Goal: Task Accomplishment & Management: Manage account settings

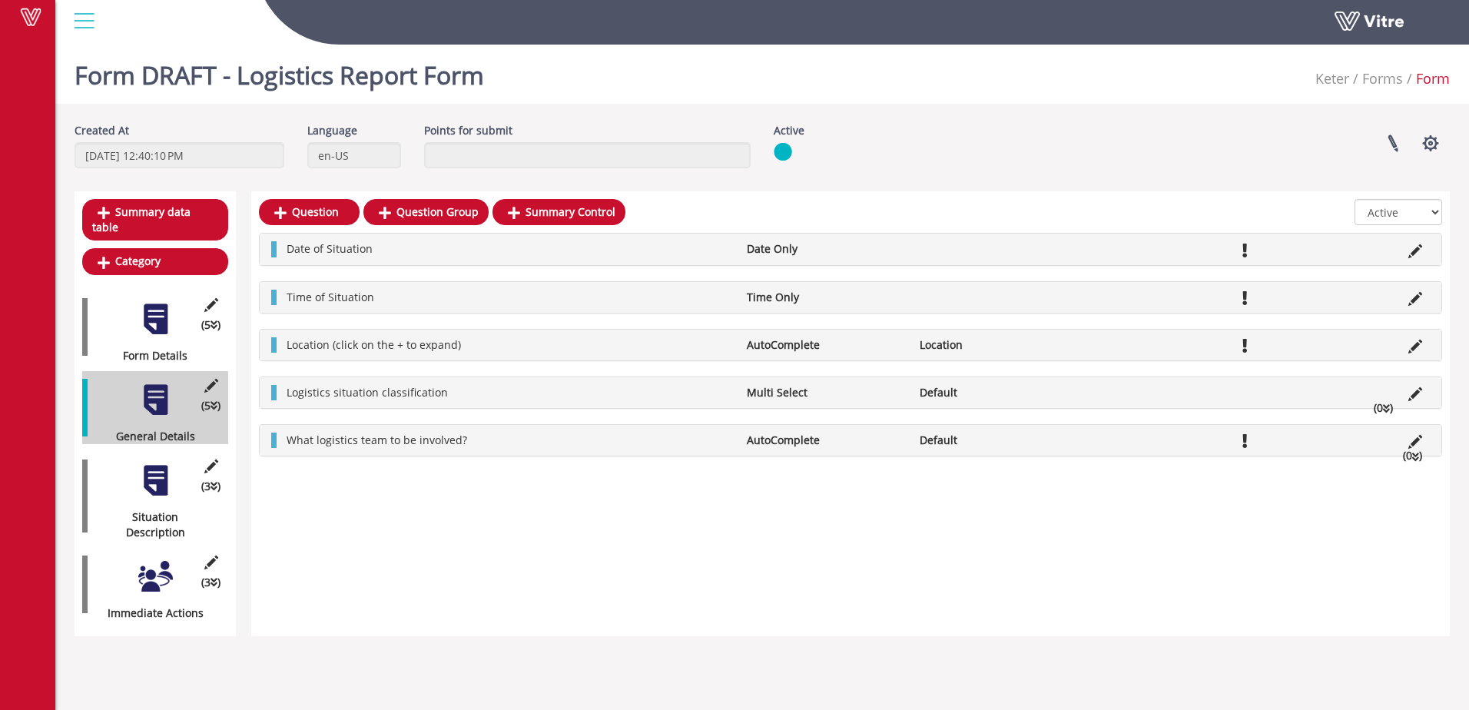
click at [162, 464] on div at bounding box center [155, 480] width 35 height 35
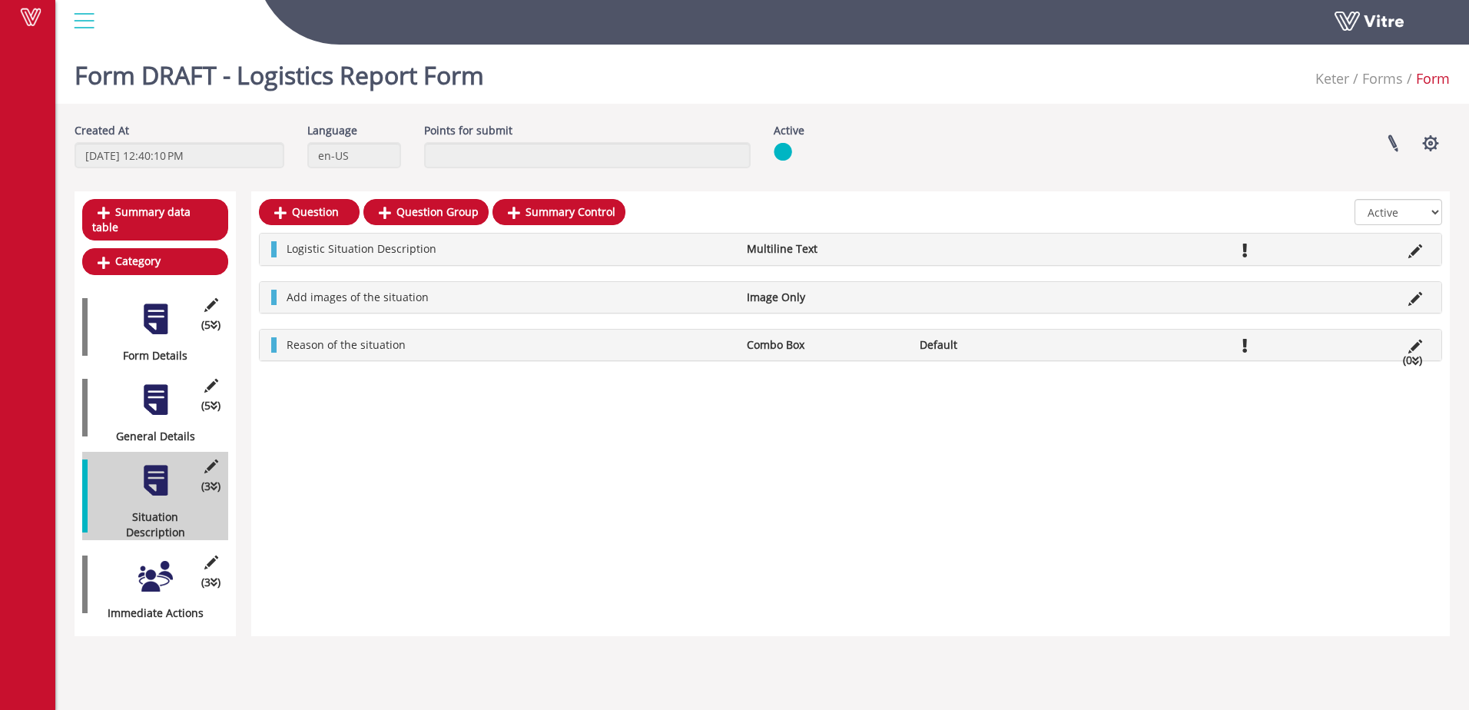
click at [157, 559] on div at bounding box center [155, 576] width 35 height 35
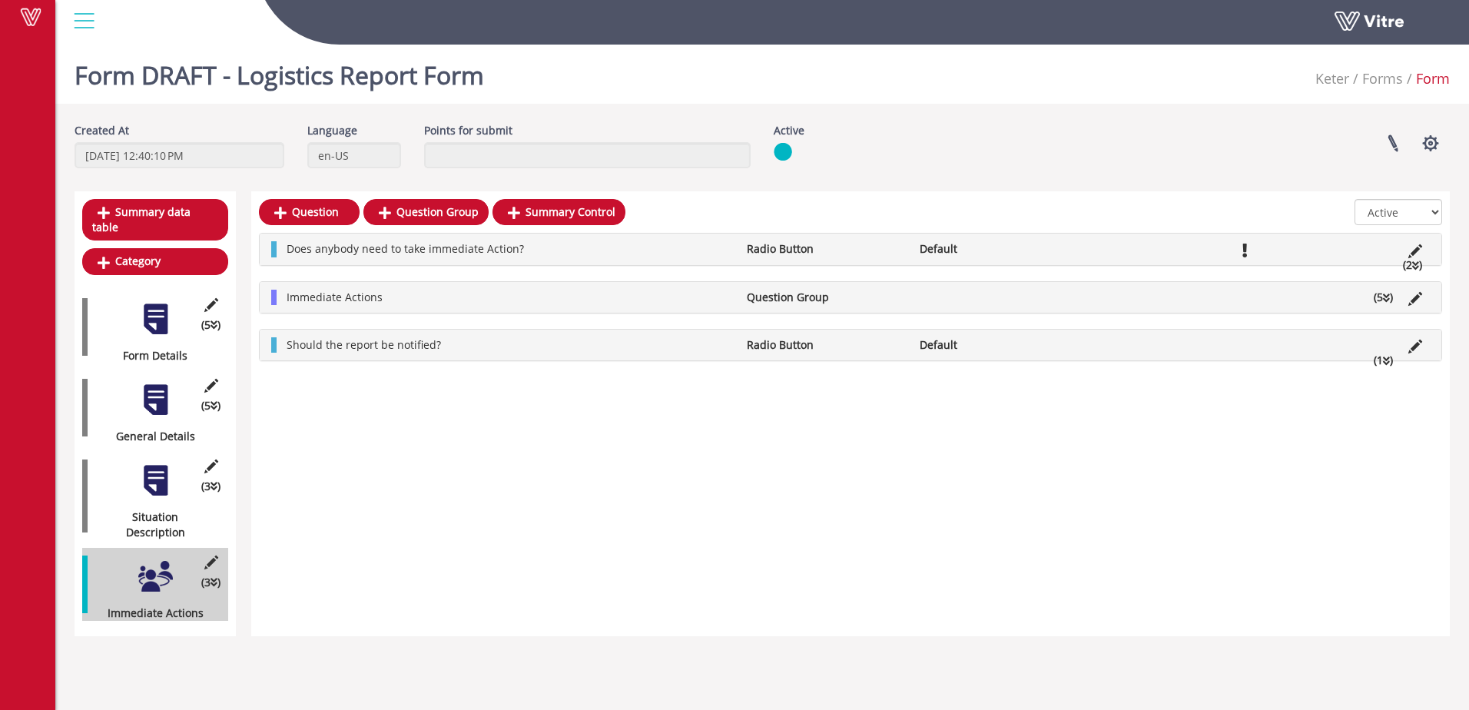
click at [157, 386] on div at bounding box center [155, 400] width 35 height 35
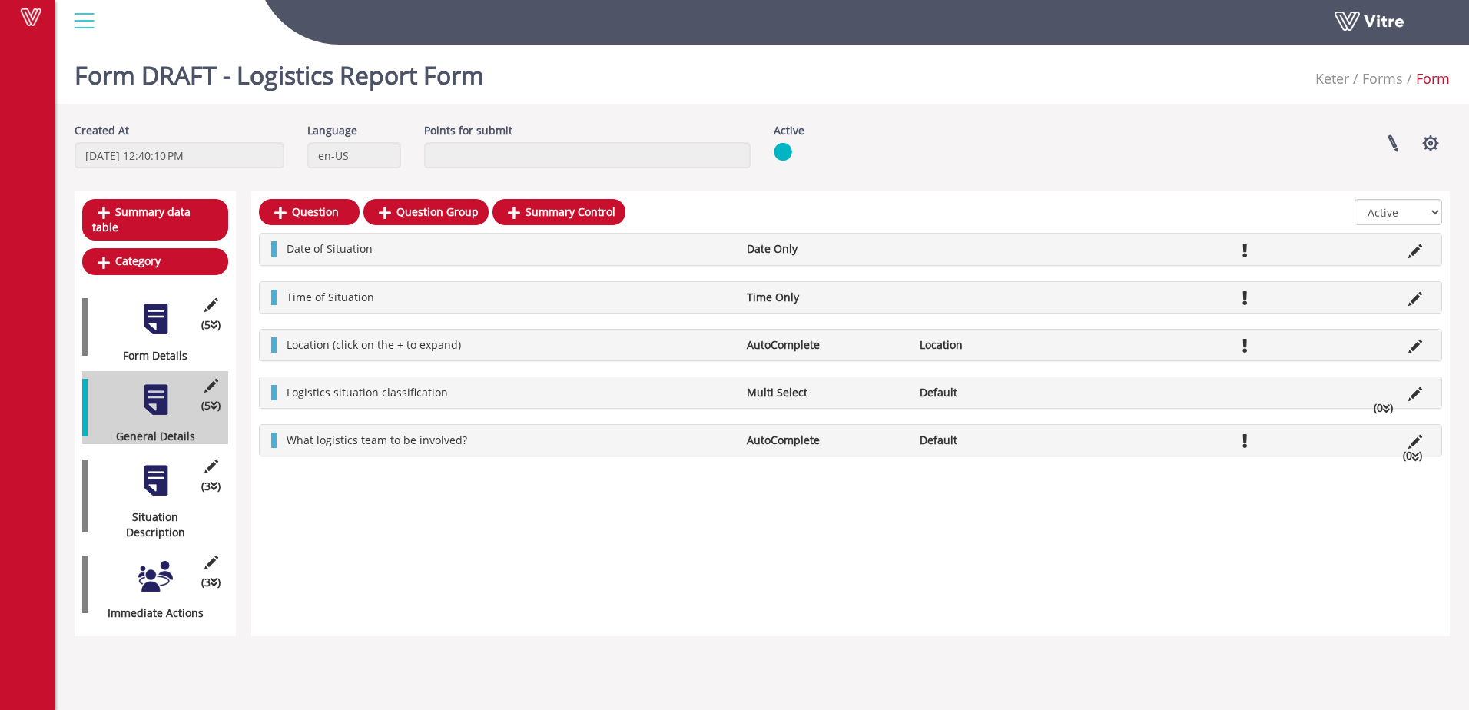
click at [494, 396] on li "Logistics situation classification" at bounding box center [509, 392] width 460 height 15
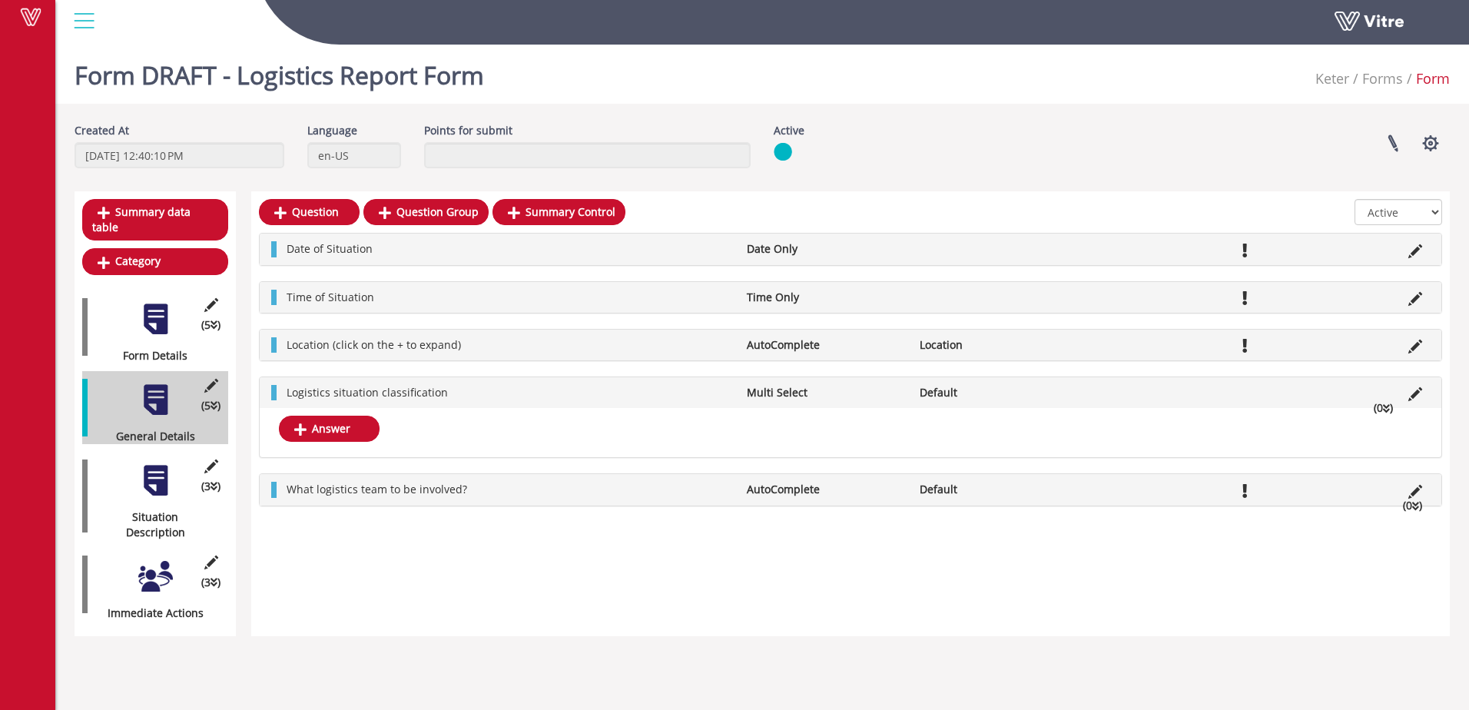
click at [155, 476] on div at bounding box center [155, 480] width 35 height 35
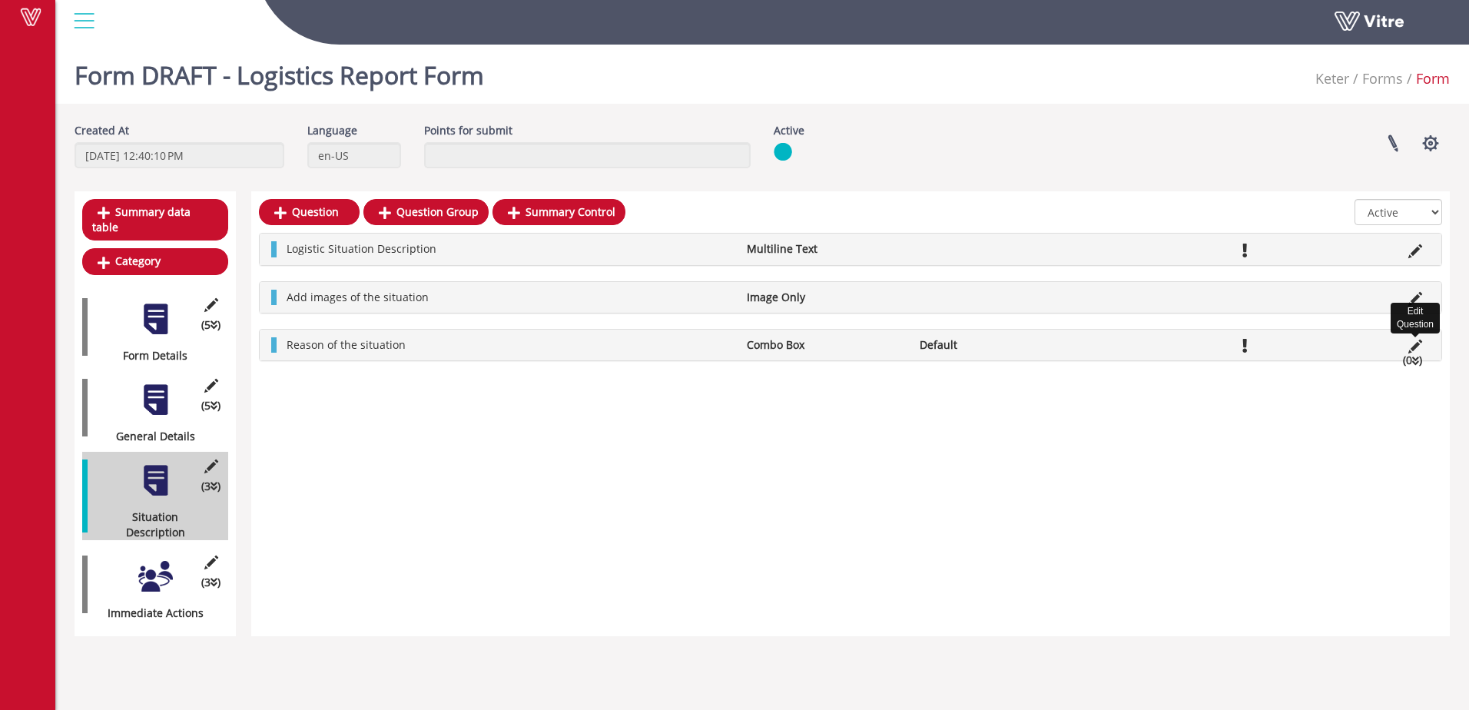
click at [1415, 348] on icon at bounding box center [1415, 347] width 14 height 14
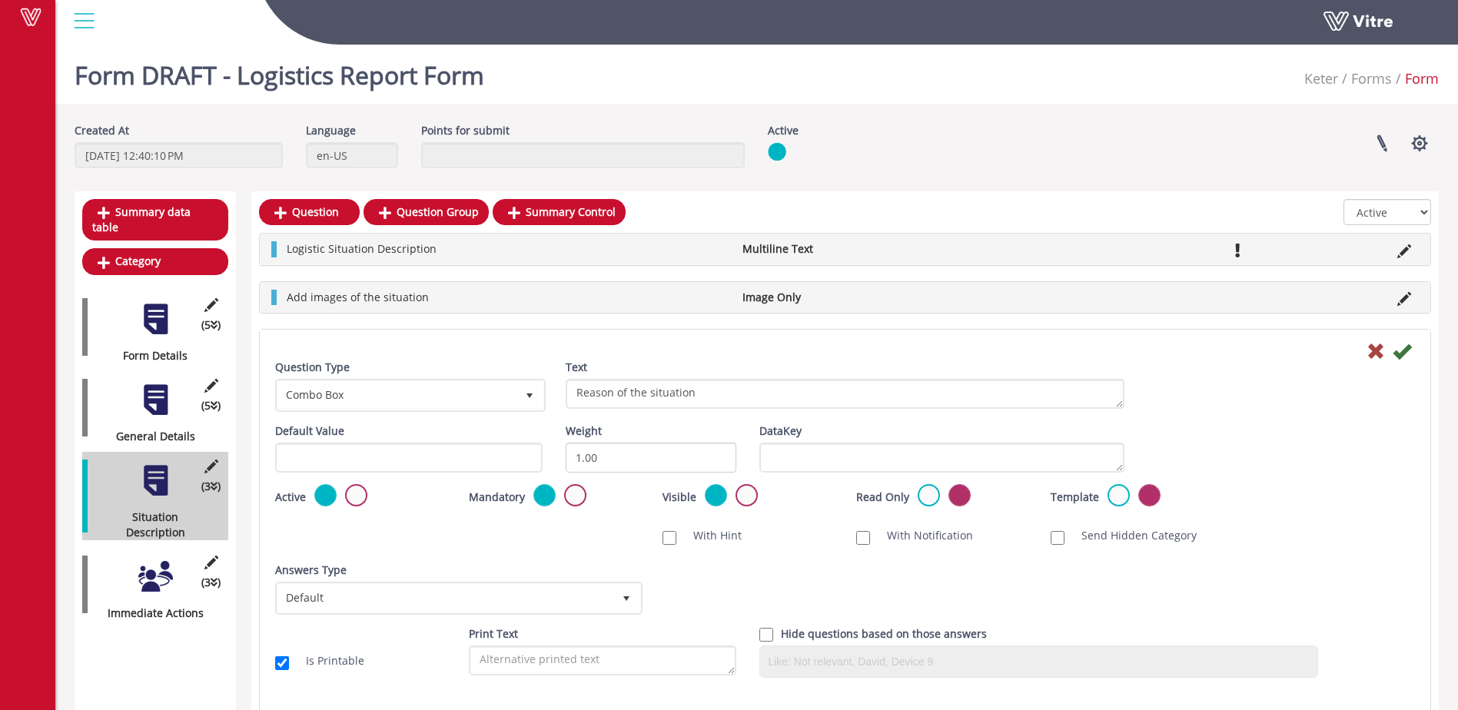
click at [1415, 347] on div at bounding box center [845, 350] width 1163 height 18
click at [359, 494] on label at bounding box center [356, 495] width 22 height 22
click at [0, 0] on input "radio" at bounding box center [0, 0] width 0 height 0
click at [1405, 356] on icon at bounding box center [1401, 351] width 18 height 18
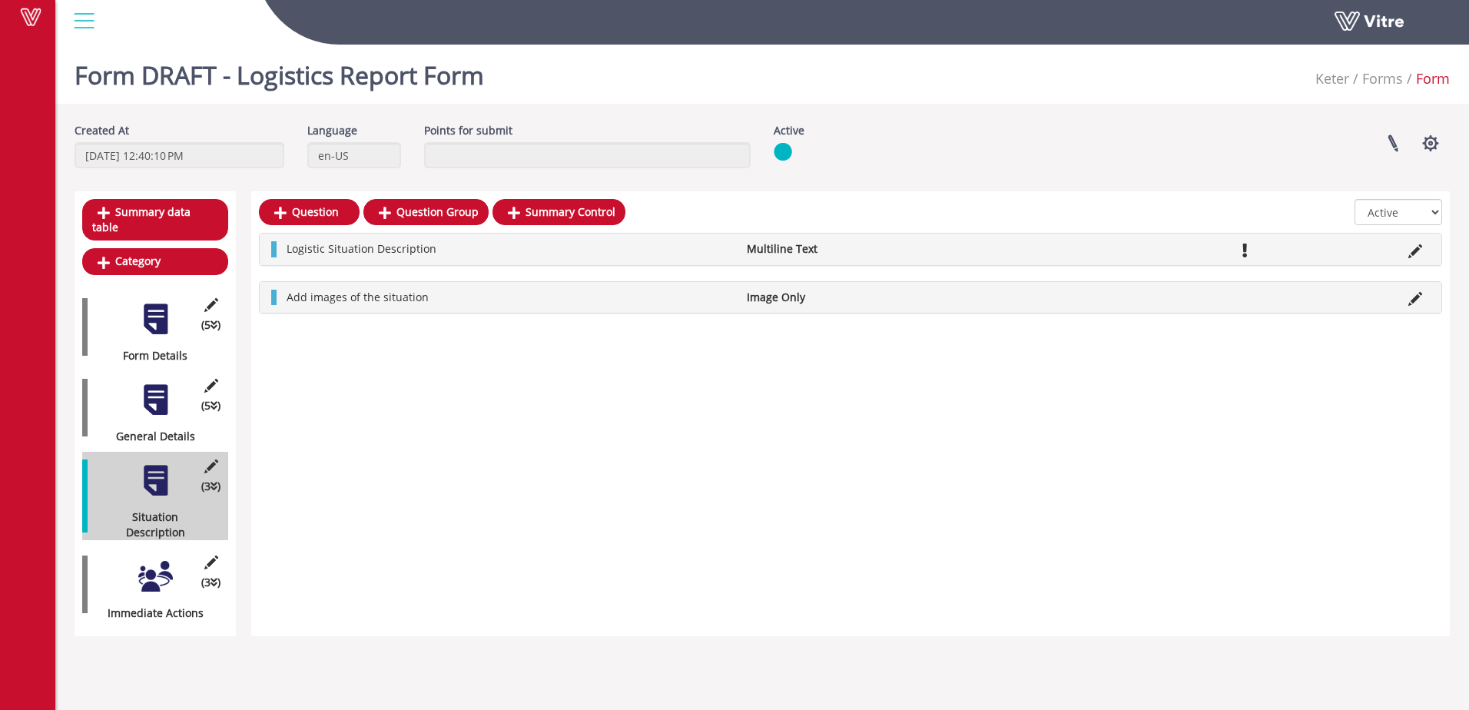
click at [562, 414] on div "Question Question Group Summary Control All Active Not Active Logistic Situatio…" at bounding box center [850, 413] width 1199 height 445
click at [154, 559] on div at bounding box center [155, 576] width 35 height 35
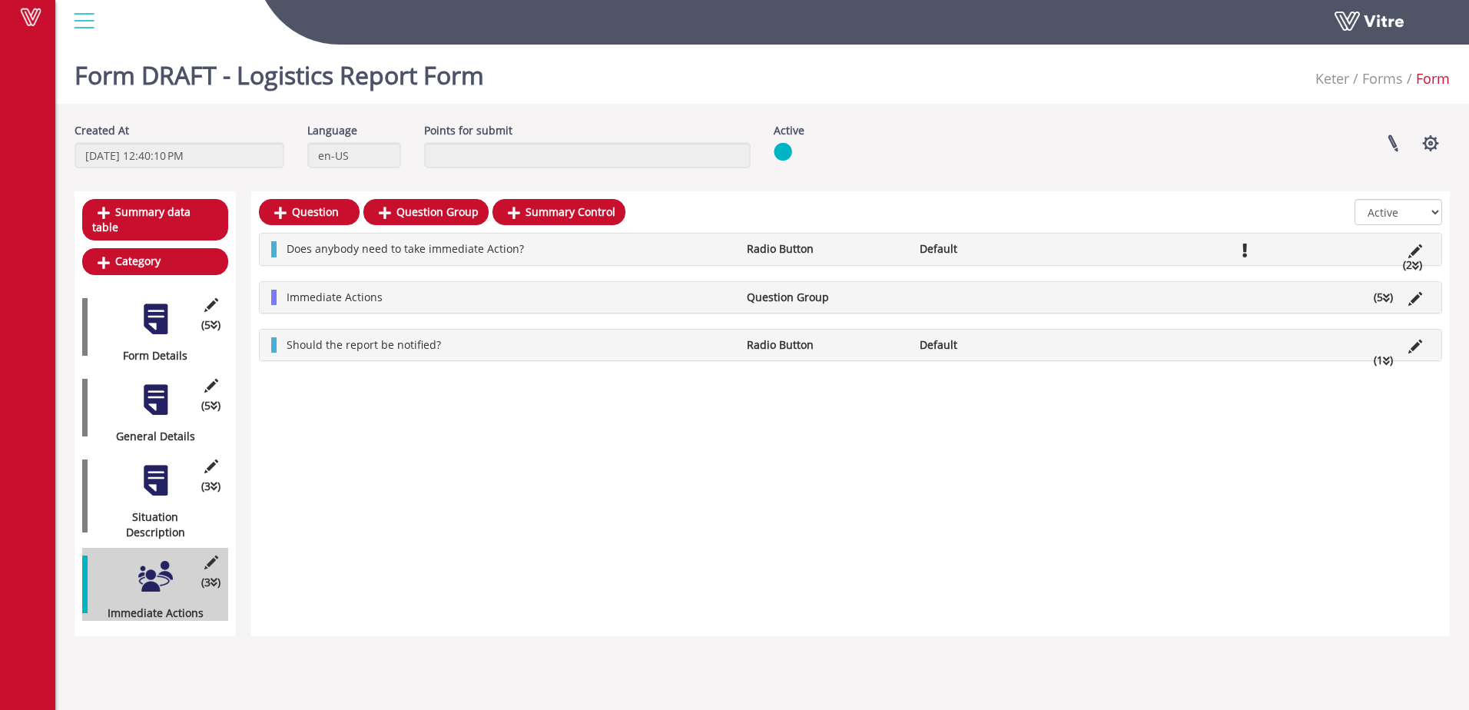
click at [160, 307] on div at bounding box center [155, 319] width 35 height 35
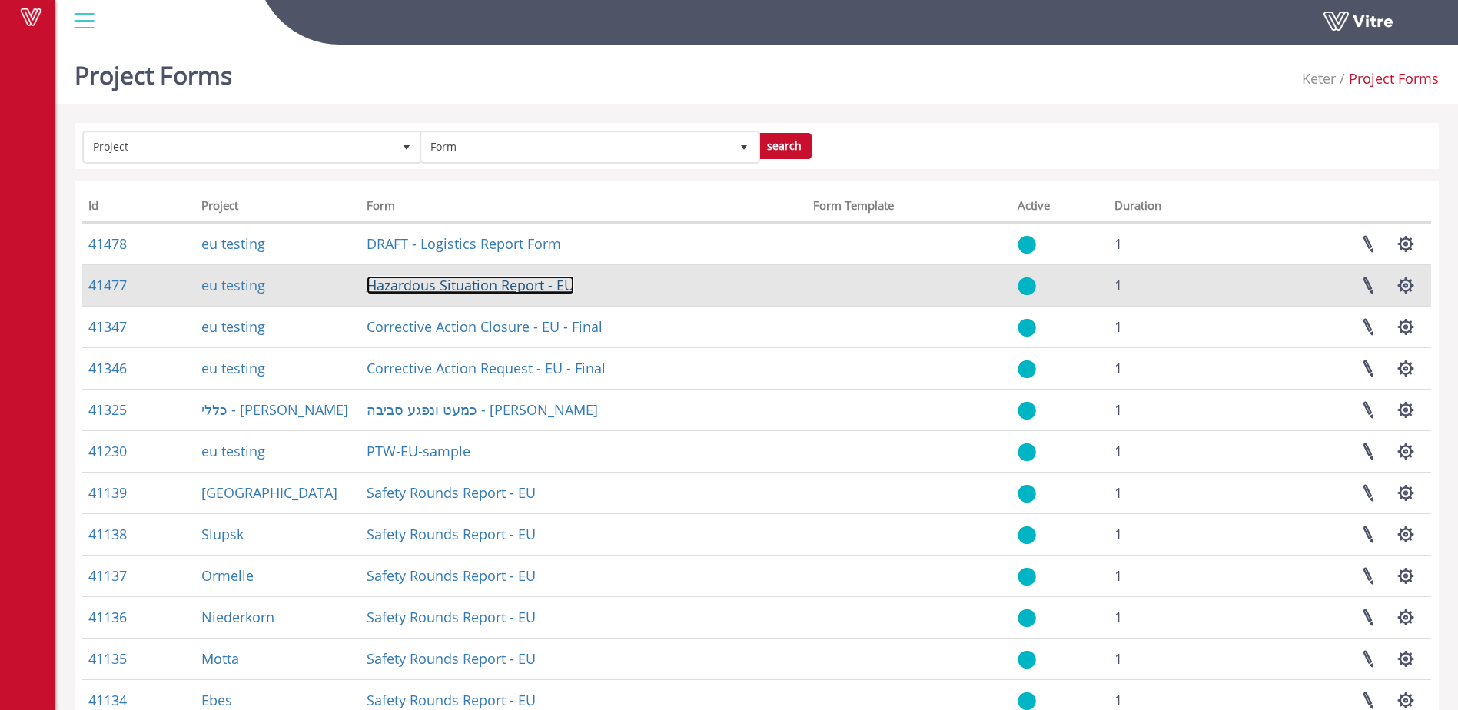
click at [453, 292] on link "Hazardous Situation Report - EU" at bounding box center [470, 285] width 207 height 18
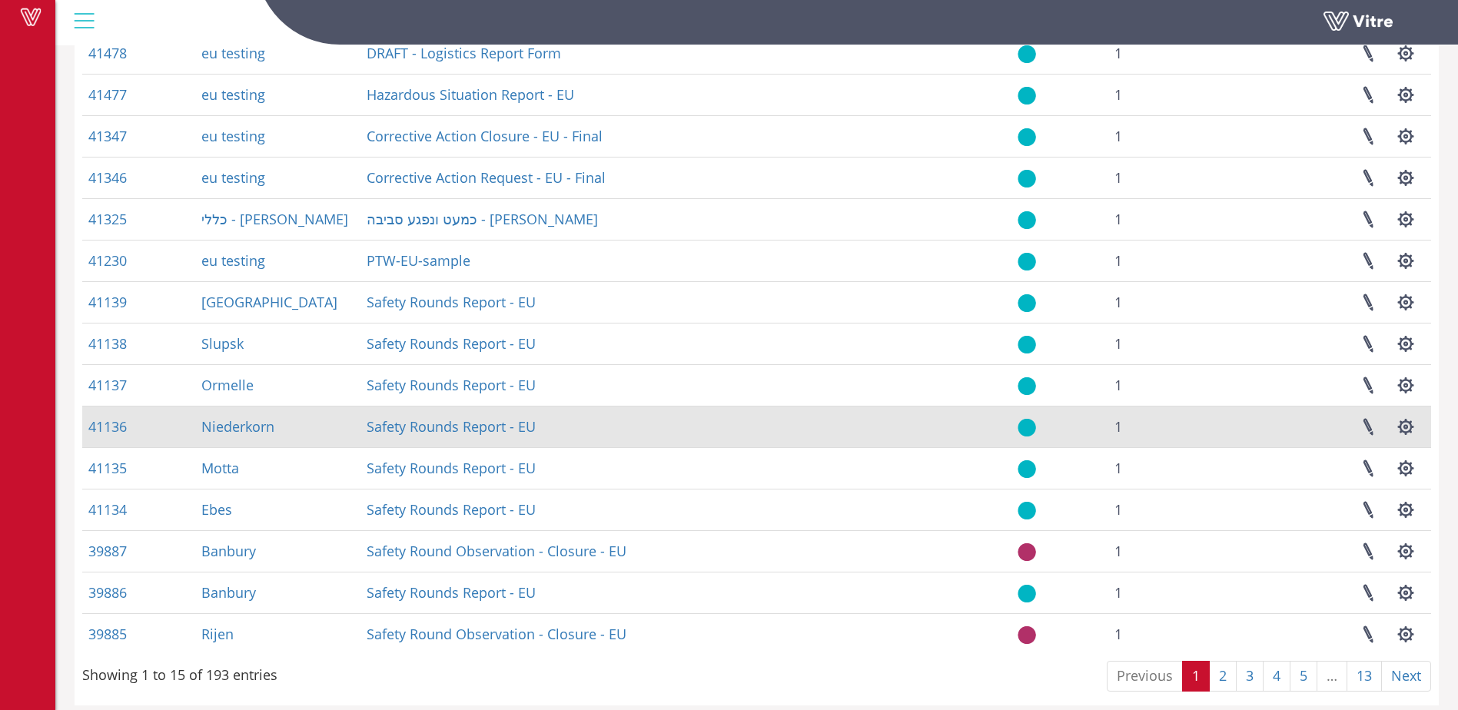
scroll to position [205, 0]
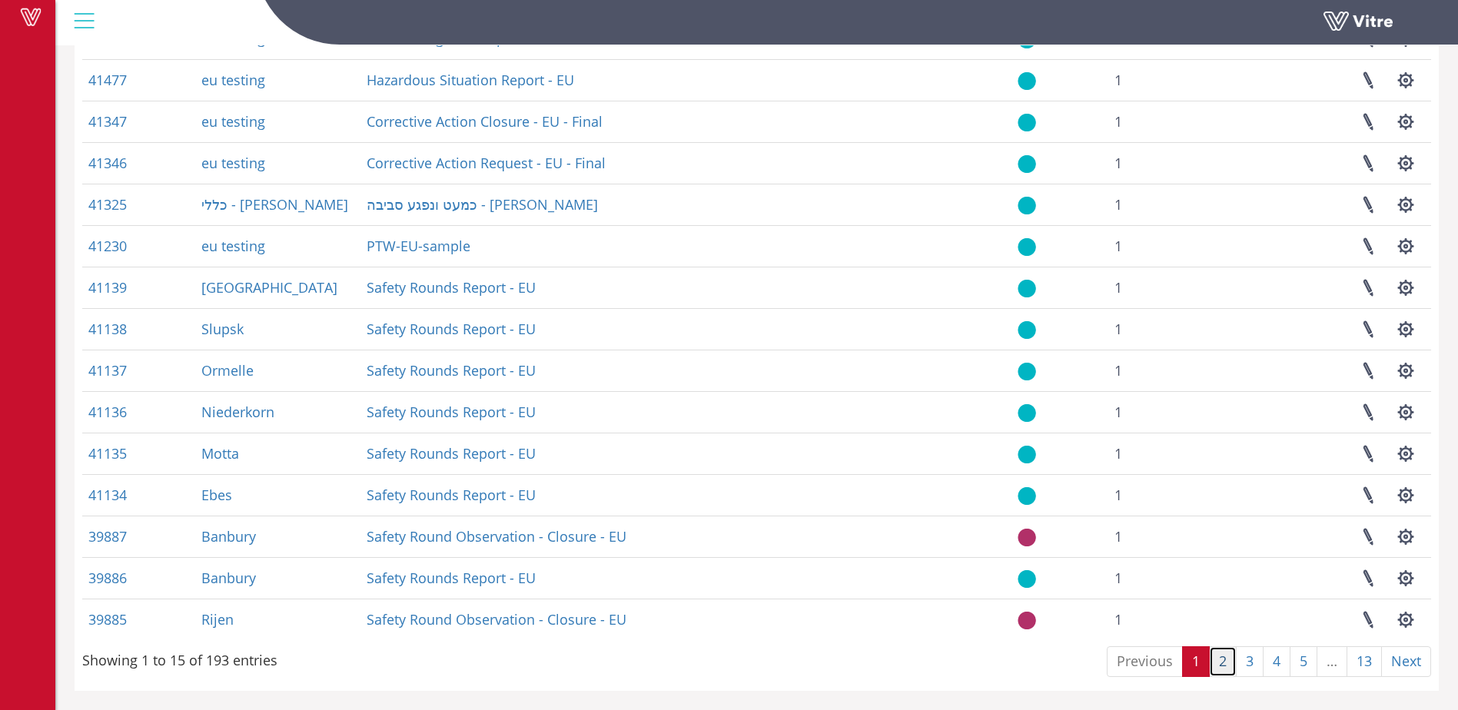
click at [1218, 667] on link "2" at bounding box center [1223, 661] width 28 height 31
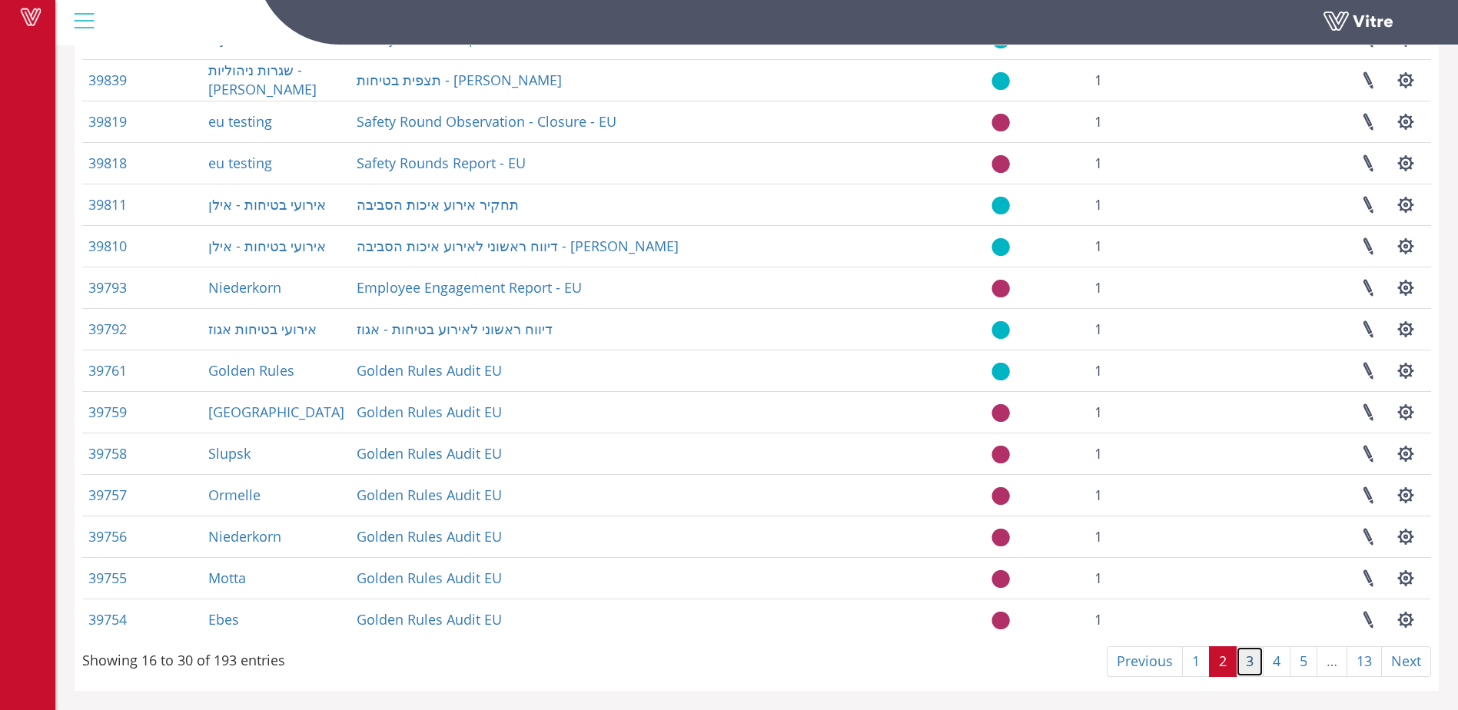
click at [1241, 667] on link "3" at bounding box center [1250, 661] width 28 height 31
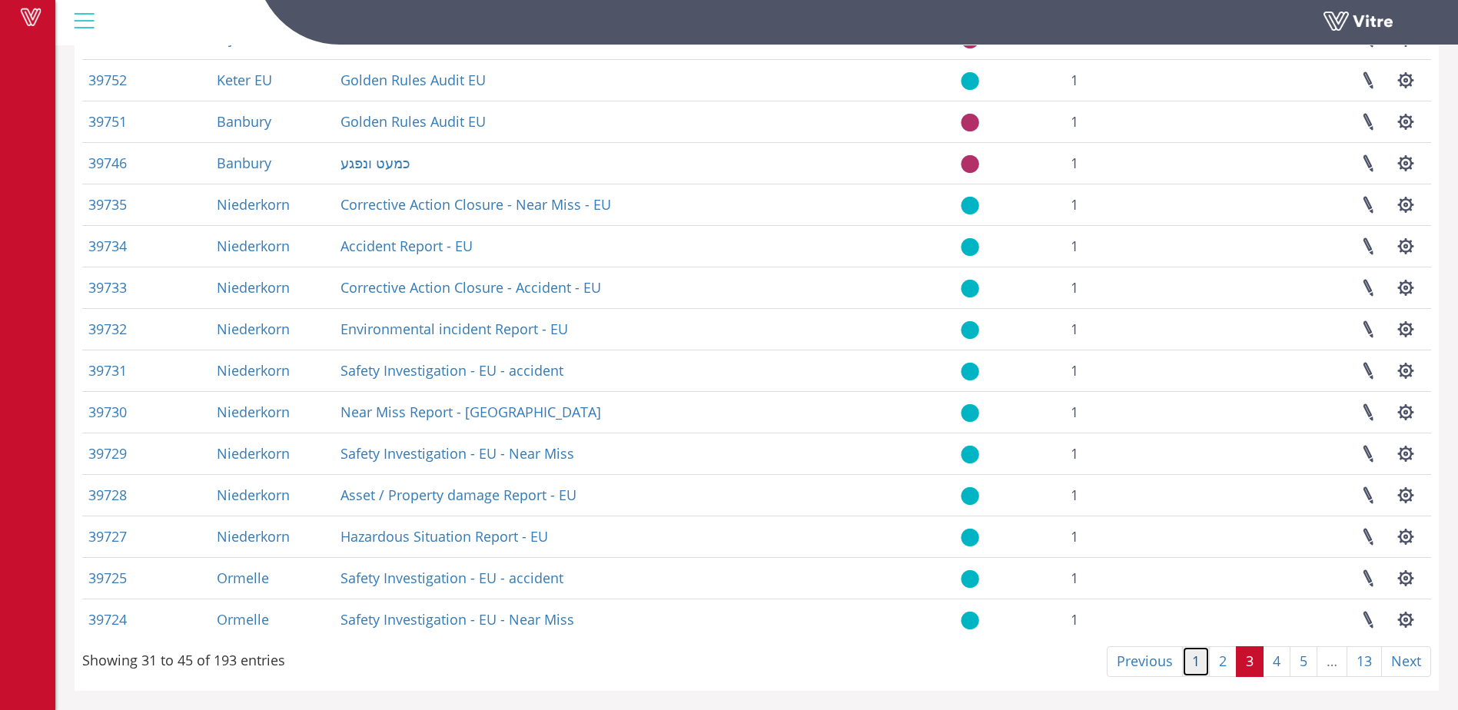
click at [1195, 666] on link "1" at bounding box center [1196, 661] width 28 height 31
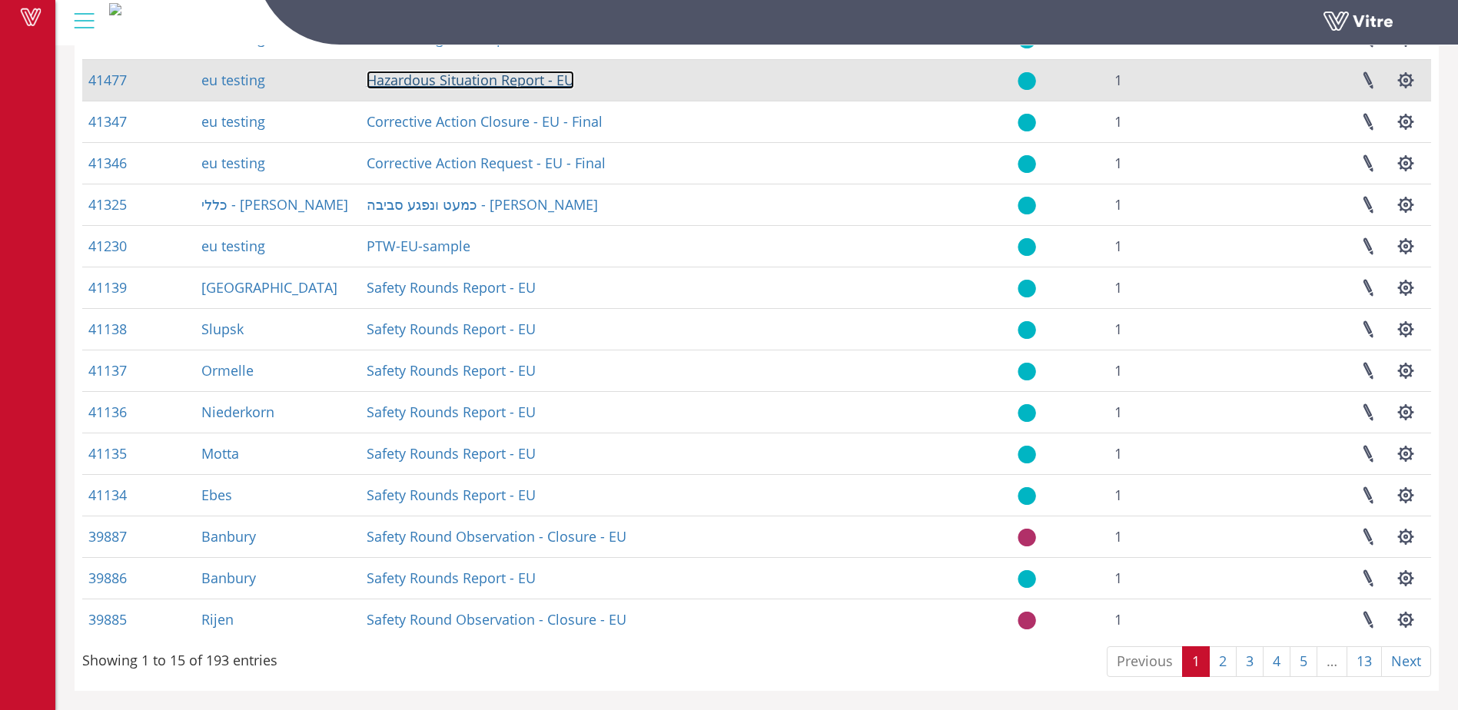
click at [435, 77] on link "Hazardous Situation Report - EU" at bounding box center [470, 80] width 207 height 18
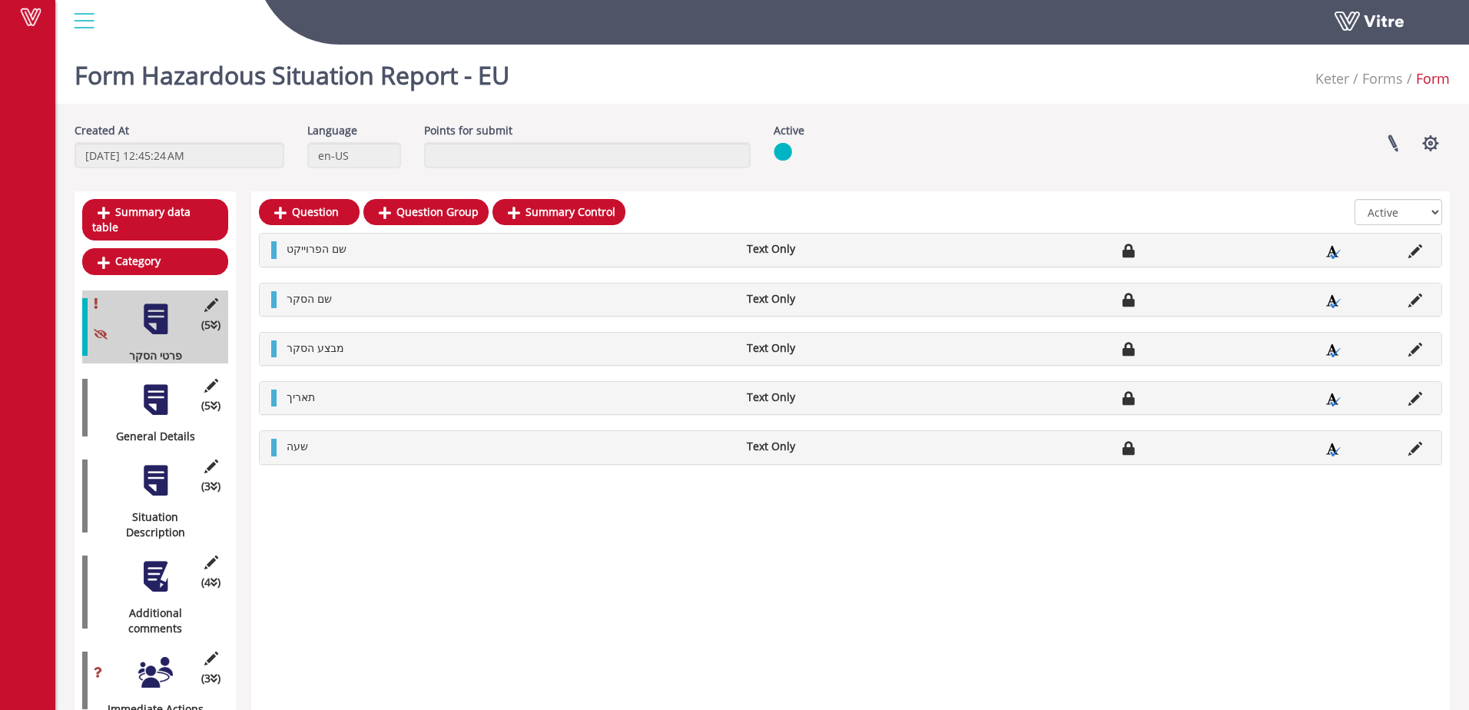
click at [146, 402] on div "(5 ) General Details" at bounding box center [155, 407] width 146 height 73
click at [161, 386] on div at bounding box center [155, 400] width 35 height 35
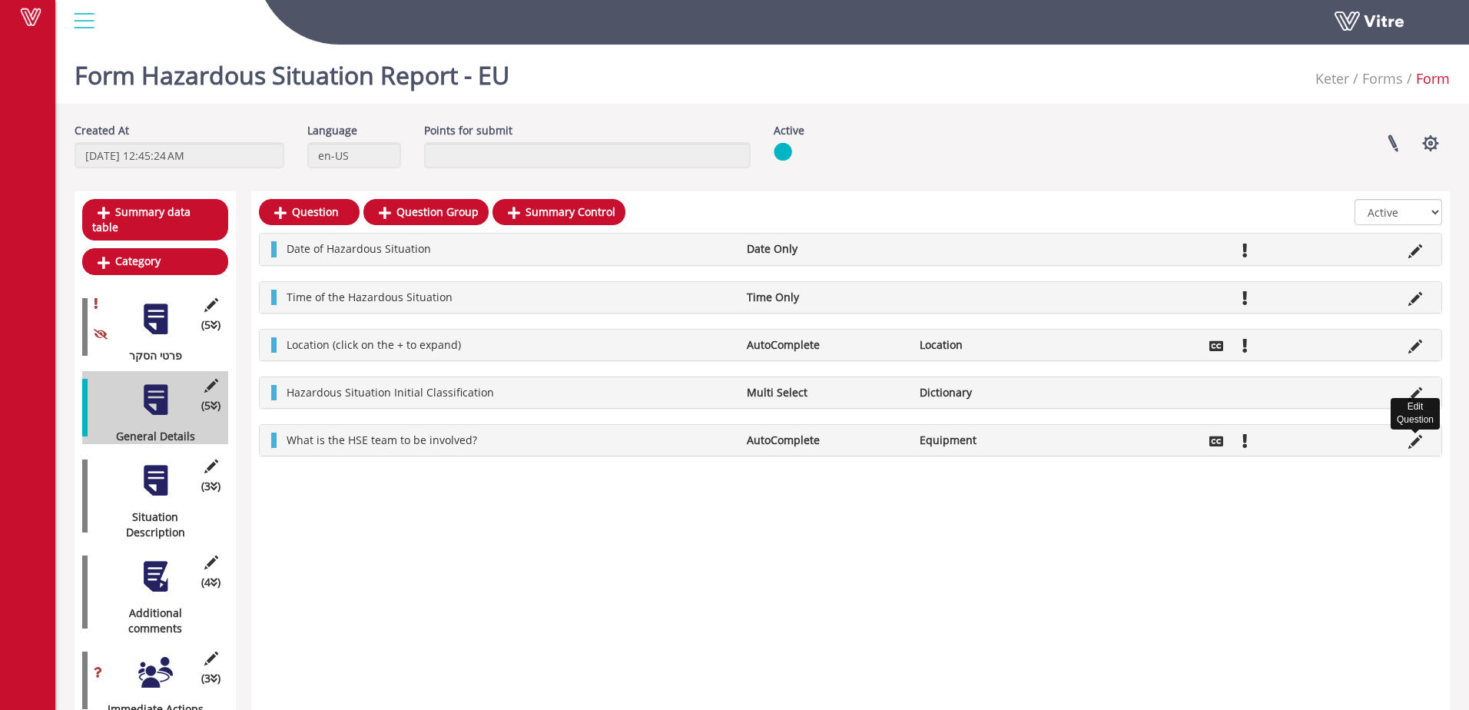
click at [1408, 440] on icon at bounding box center [1415, 442] width 14 height 14
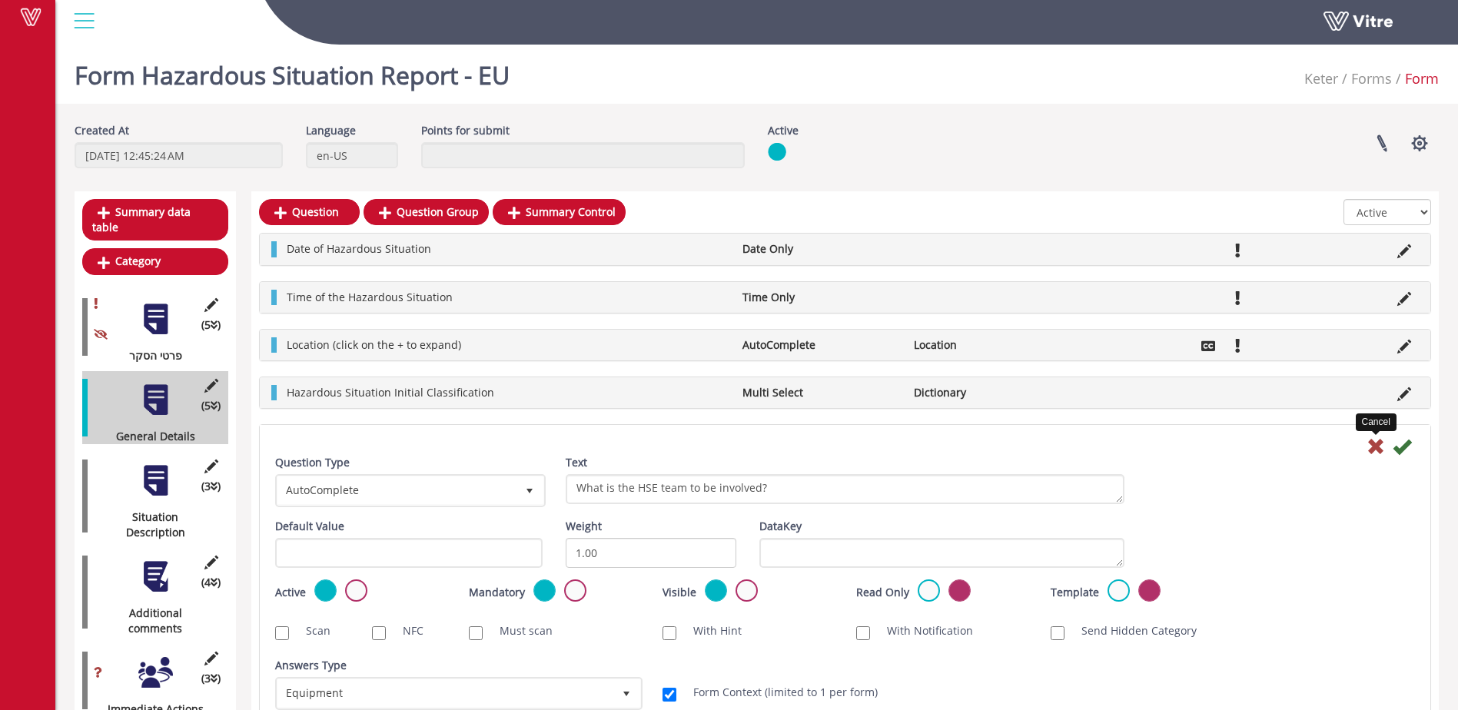
click at [1377, 454] on icon at bounding box center [1375, 446] width 18 height 18
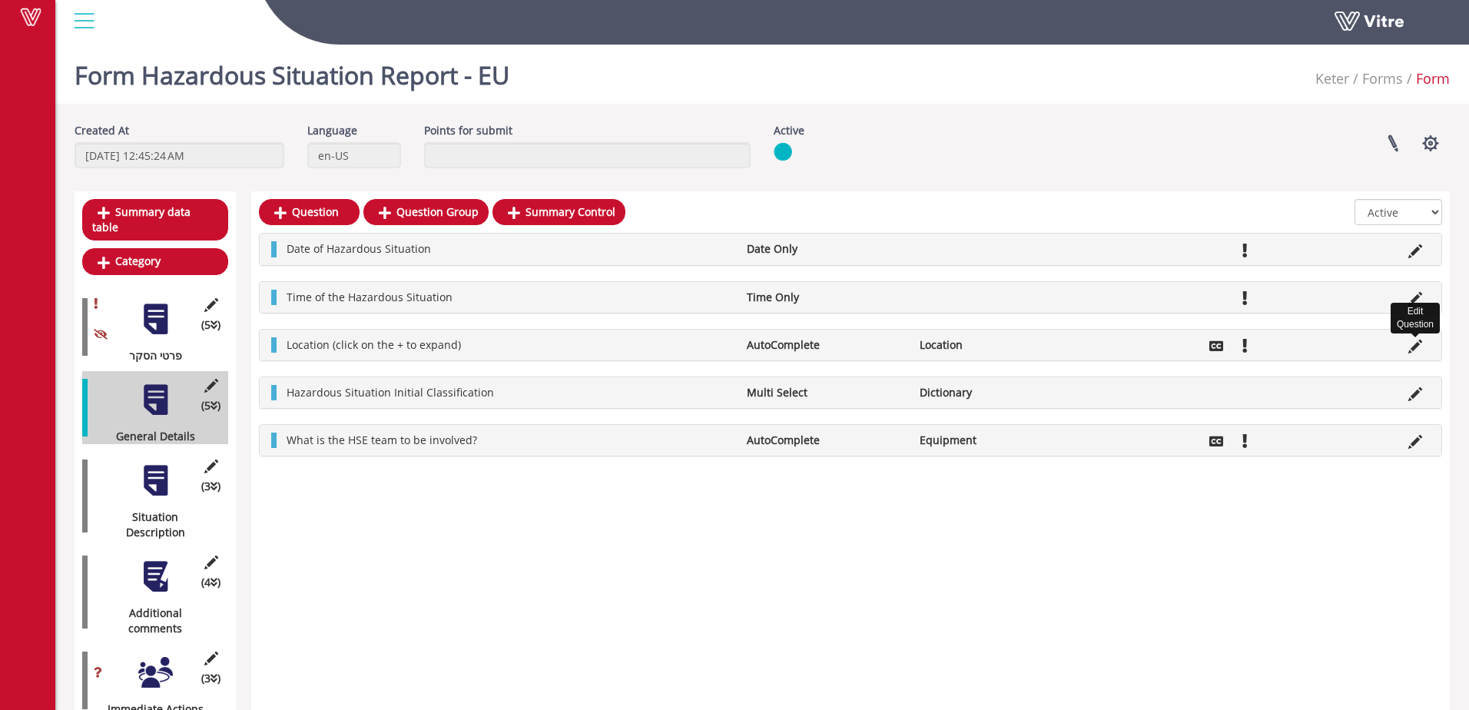
click at [1415, 347] on icon at bounding box center [1415, 347] width 14 height 14
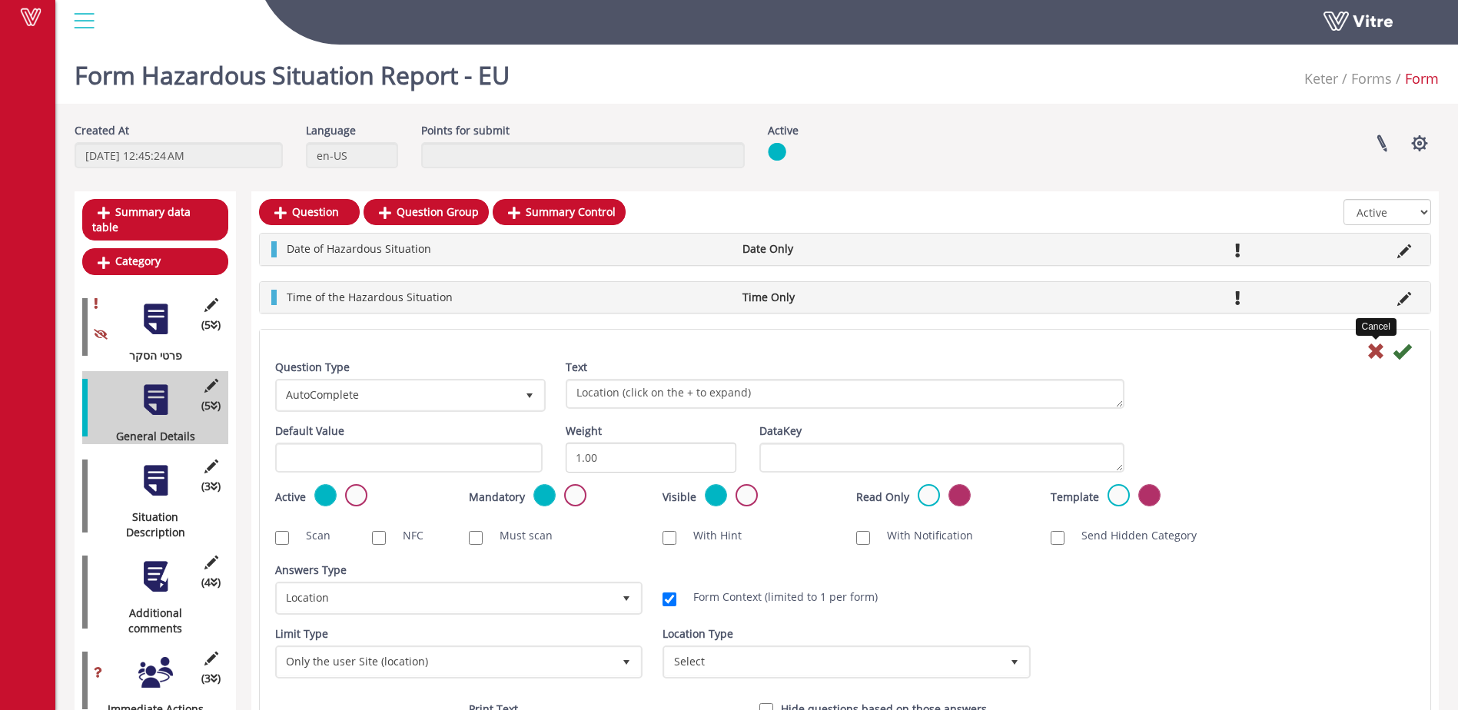
click at [1376, 357] on icon at bounding box center [1375, 351] width 18 height 18
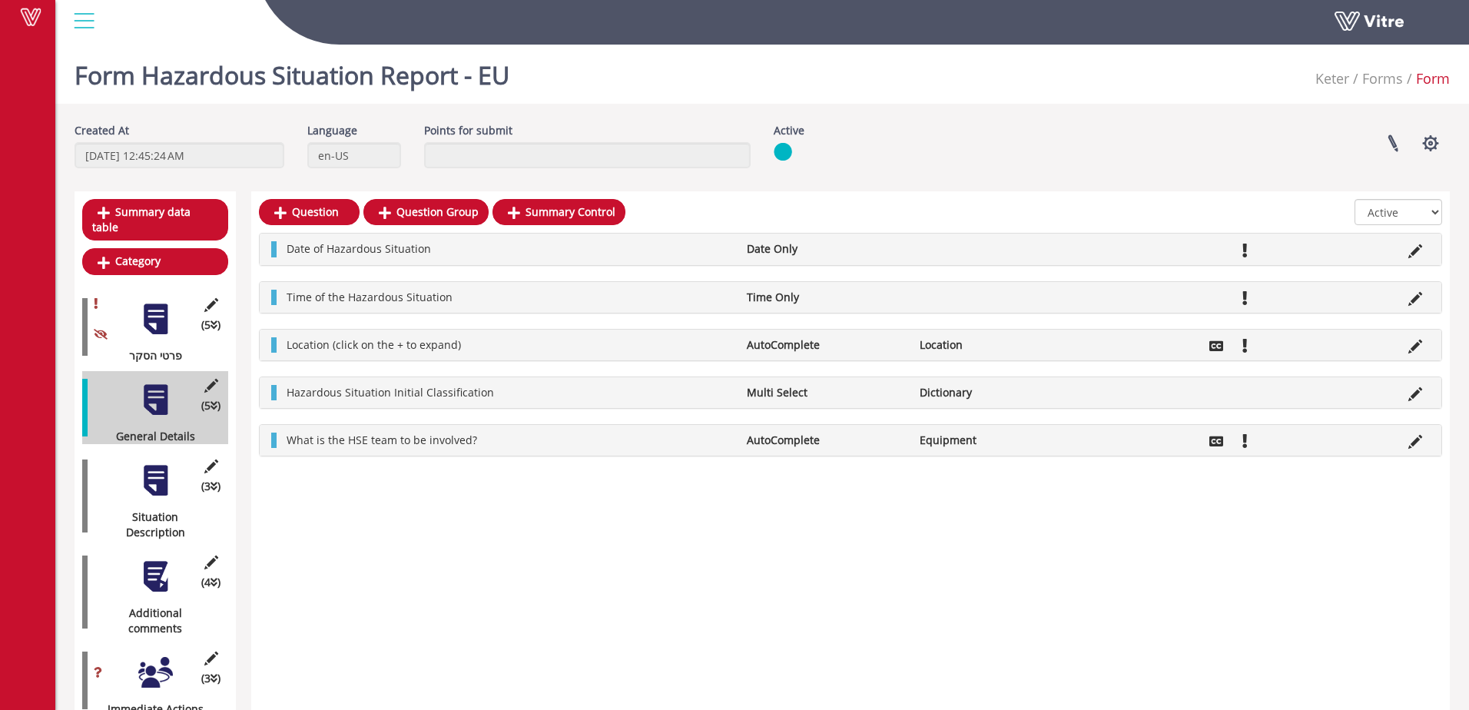
click at [162, 655] on div at bounding box center [155, 672] width 35 height 35
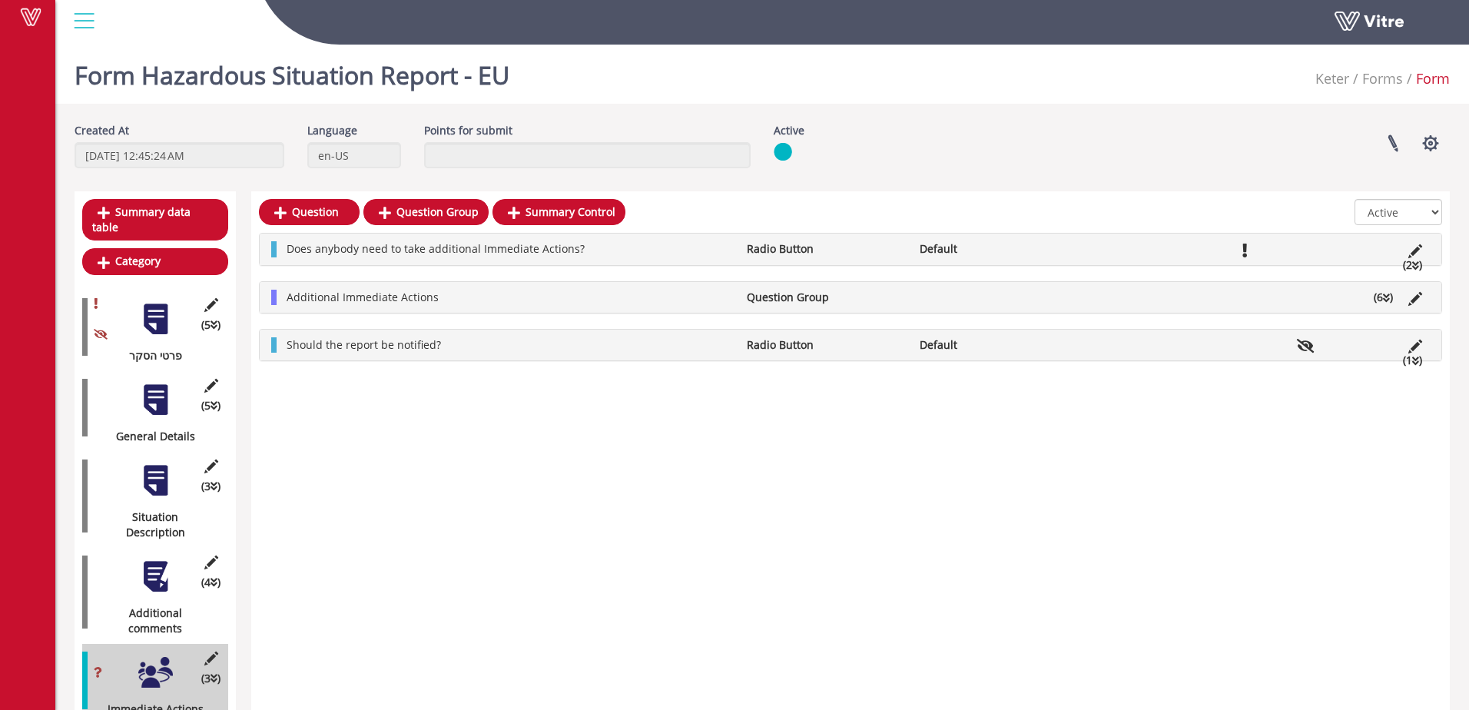
click at [1112, 294] on ul "Additional Immediate Actions Question Group (6 )" at bounding box center [854, 297] width 1151 height 15
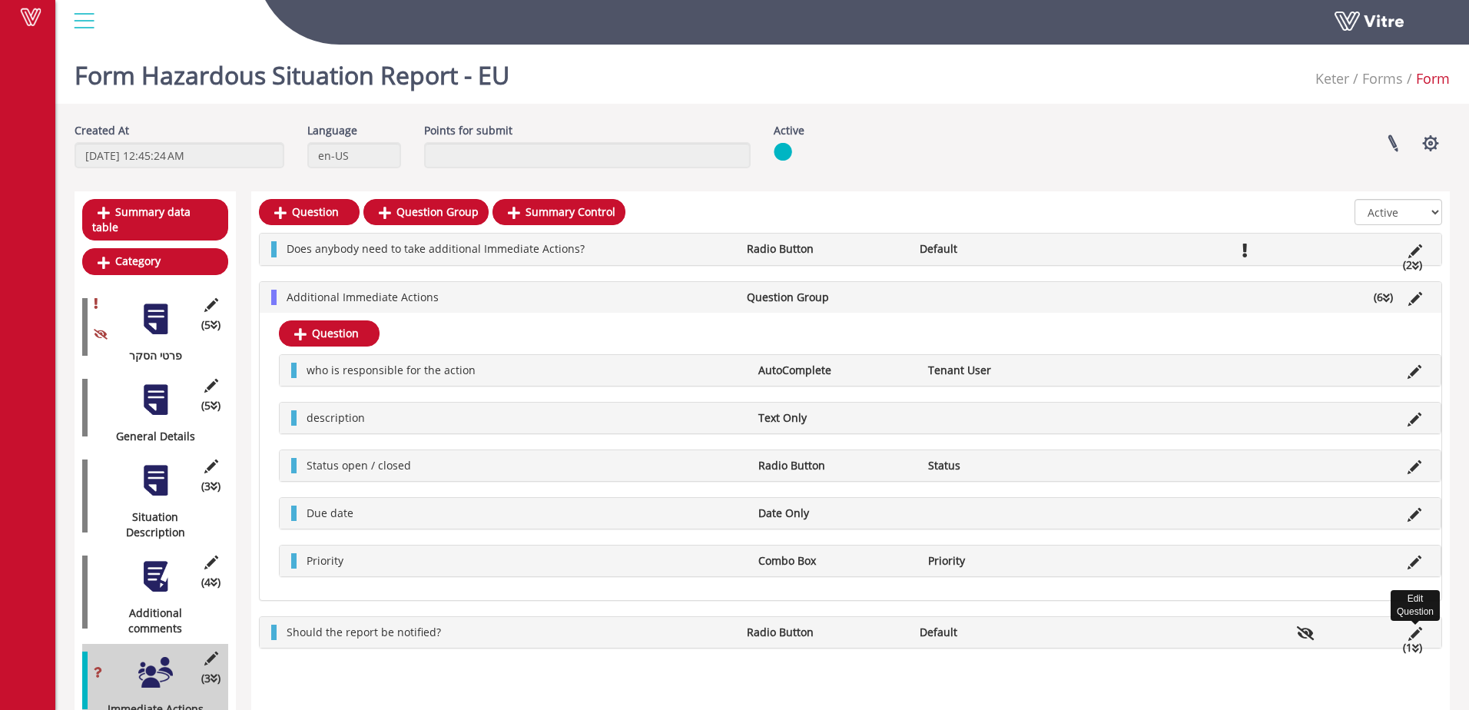
click at [1417, 631] on icon at bounding box center [1415, 634] width 14 height 14
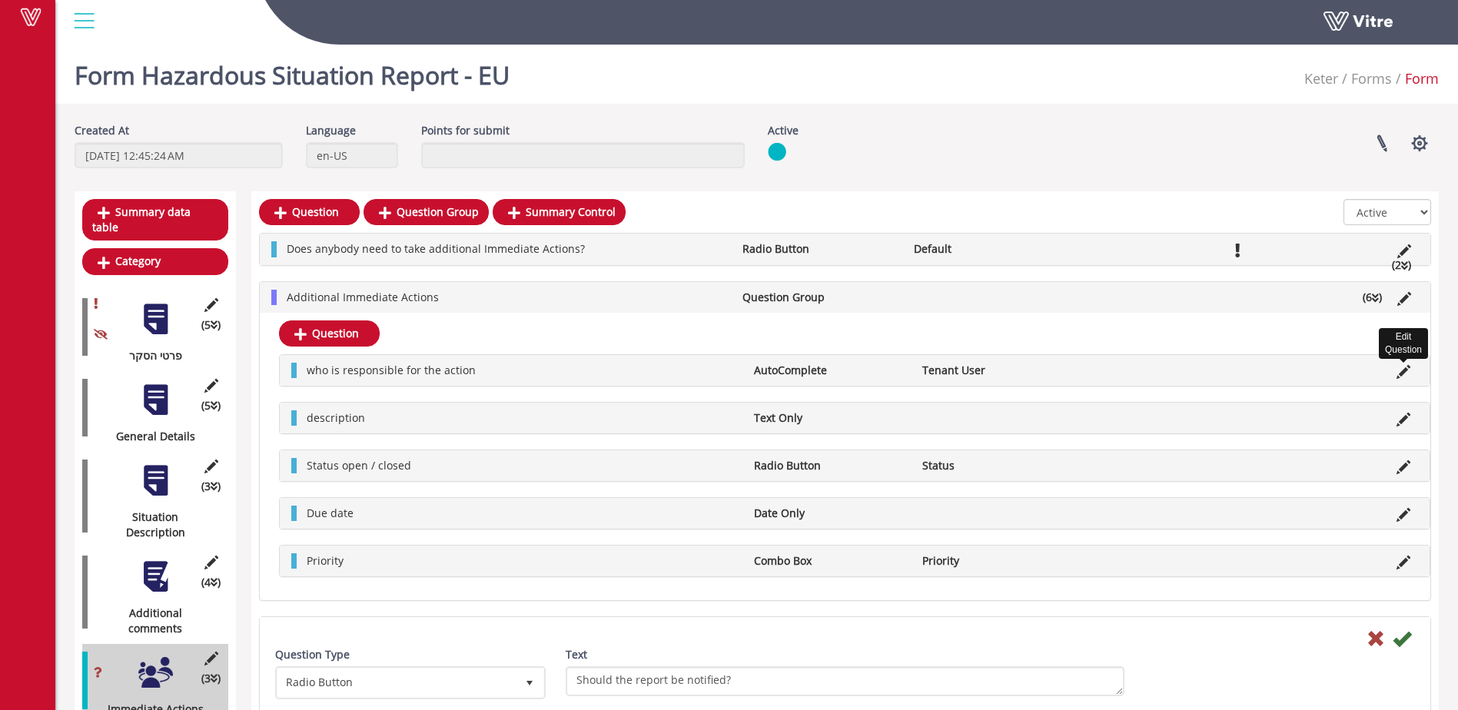
click at [1401, 372] on icon at bounding box center [1403, 372] width 14 height 14
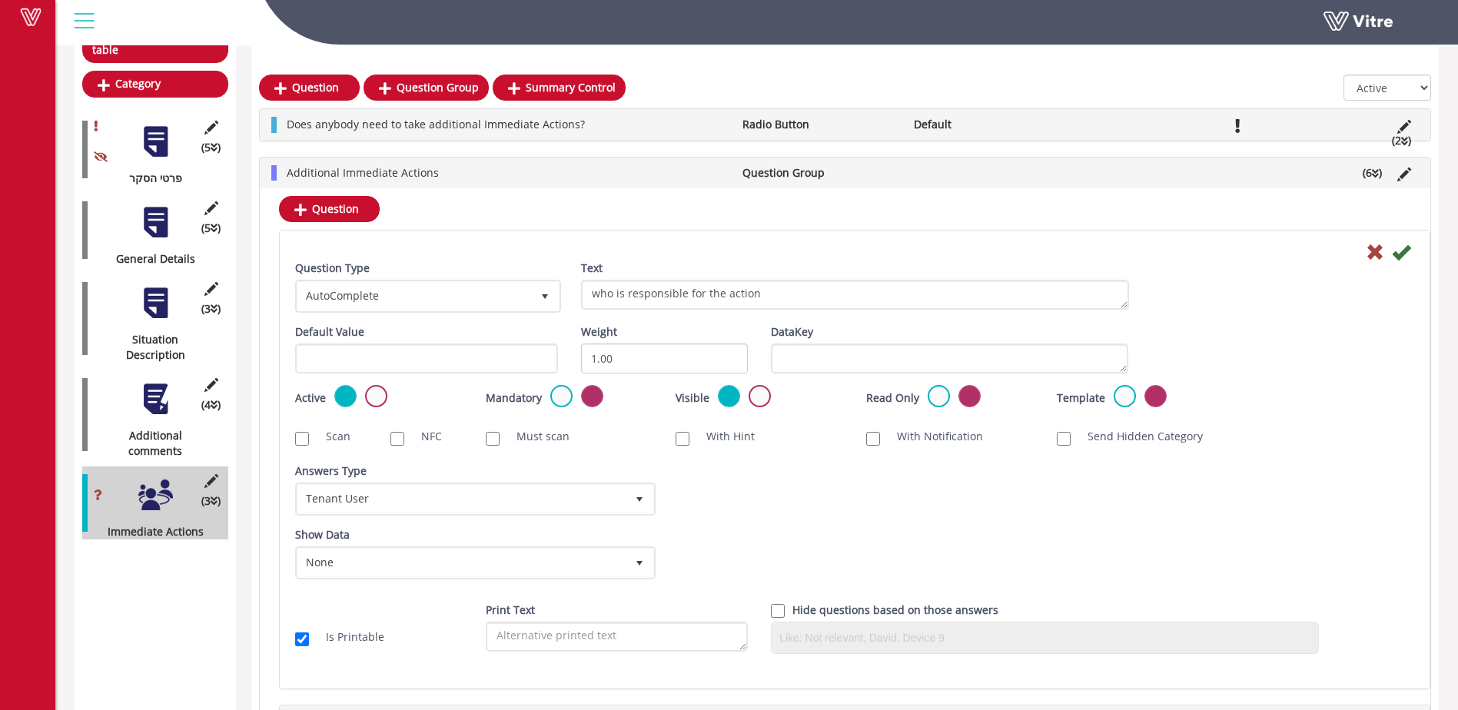
scroll to position [179, 0]
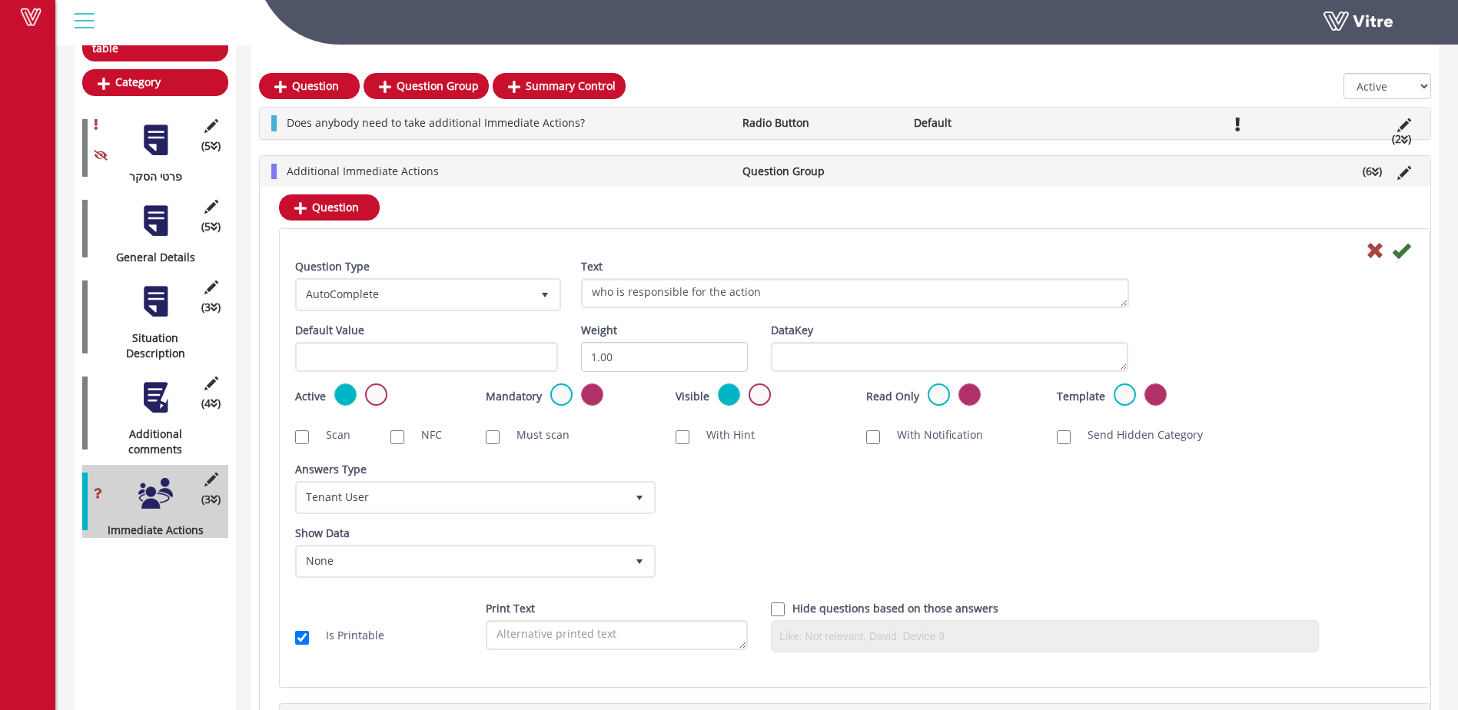
click at [153, 380] on div at bounding box center [155, 397] width 35 height 35
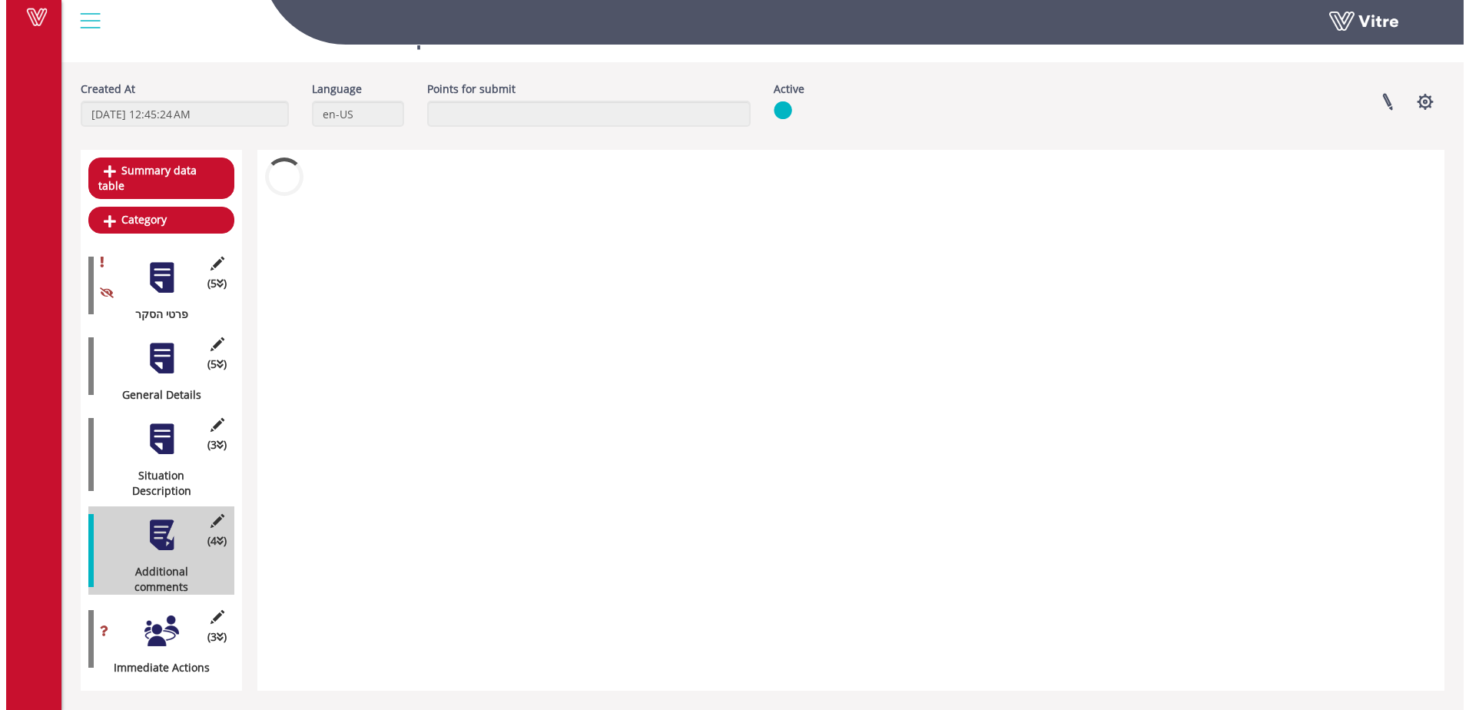
scroll to position [0, 0]
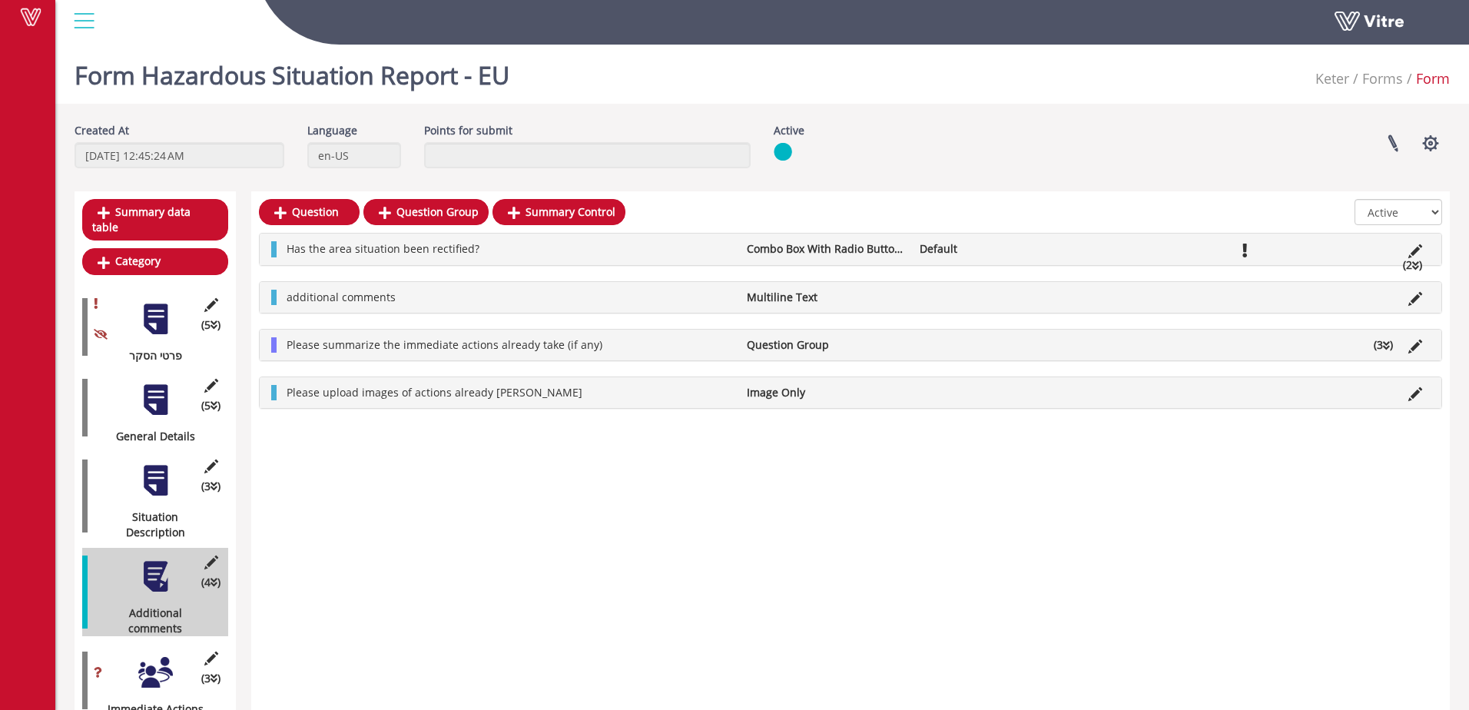
click at [1159, 246] on li at bounding box center [1157, 248] width 29 height 15
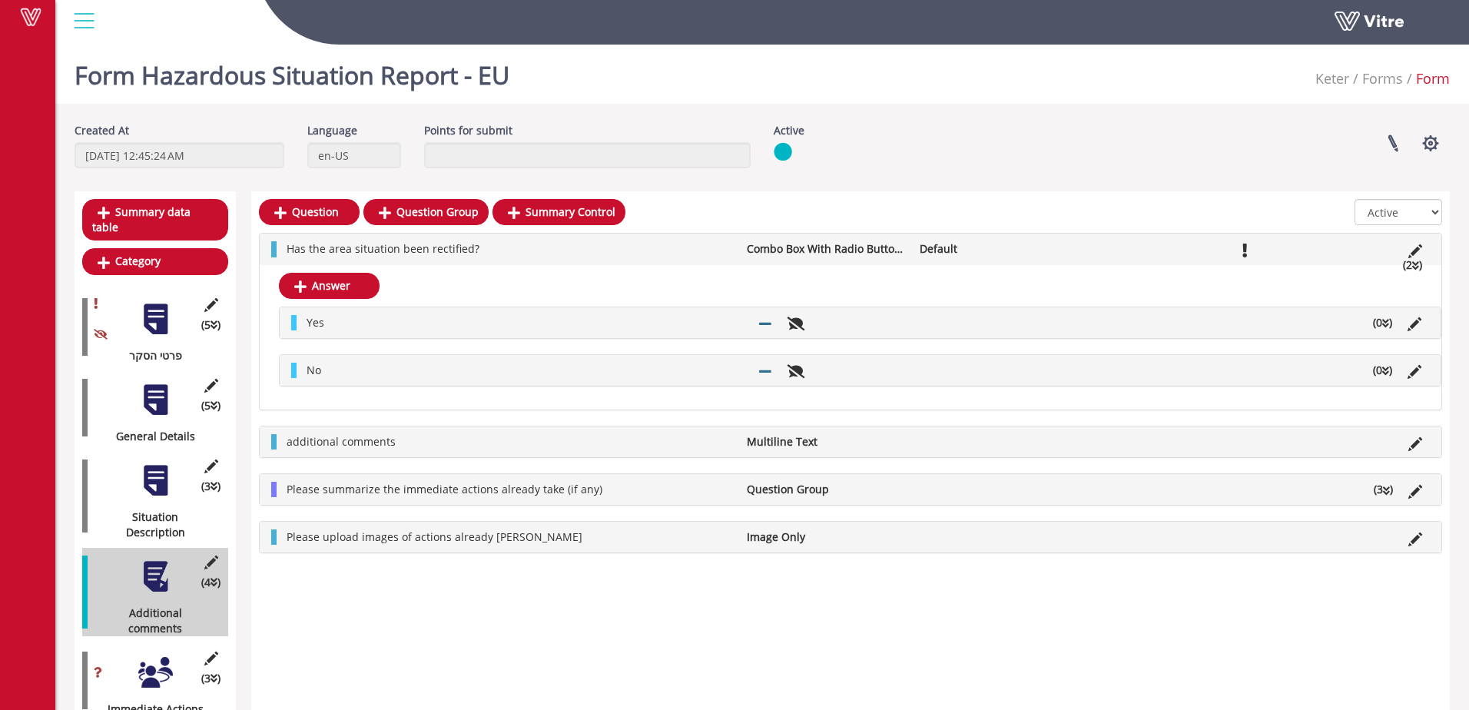
click at [1159, 246] on li at bounding box center [1157, 248] width 29 height 15
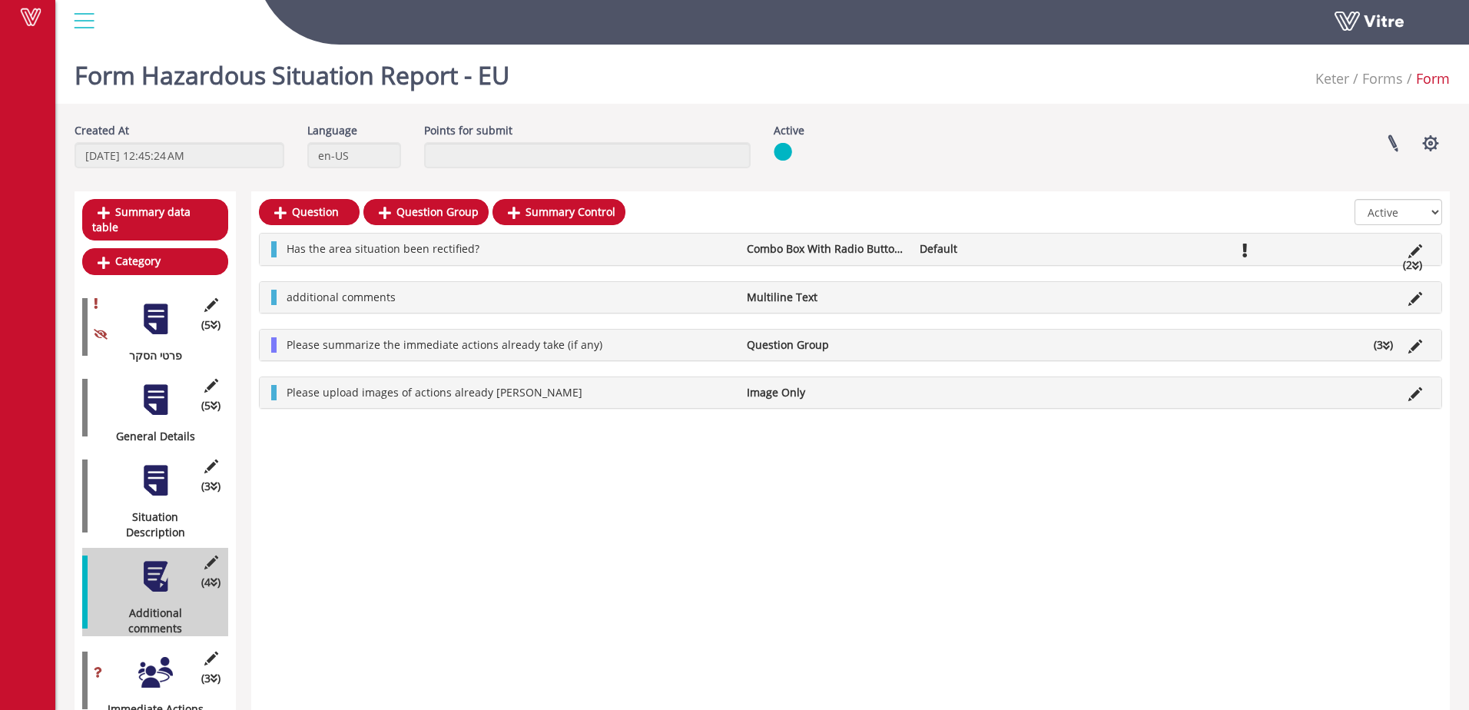
click at [163, 655] on div at bounding box center [155, 672] width 35 height 35
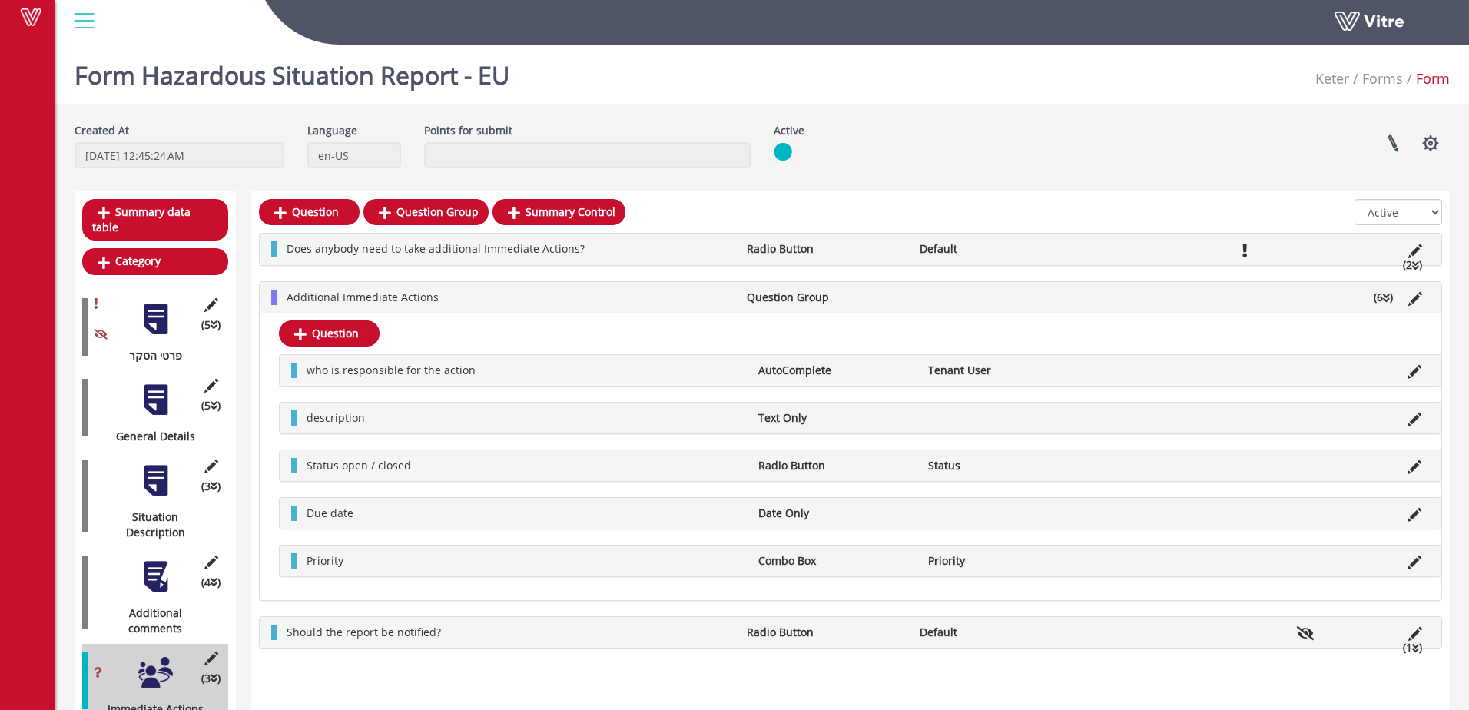
click at [1004, 91] on div "Form Hazardous Situation Report - EU Keter Forms Form" at bounding box center [762, 70] width 1414 height 65
click at [151, 465] on div at bounding box center [155, 480] width 35 height 35
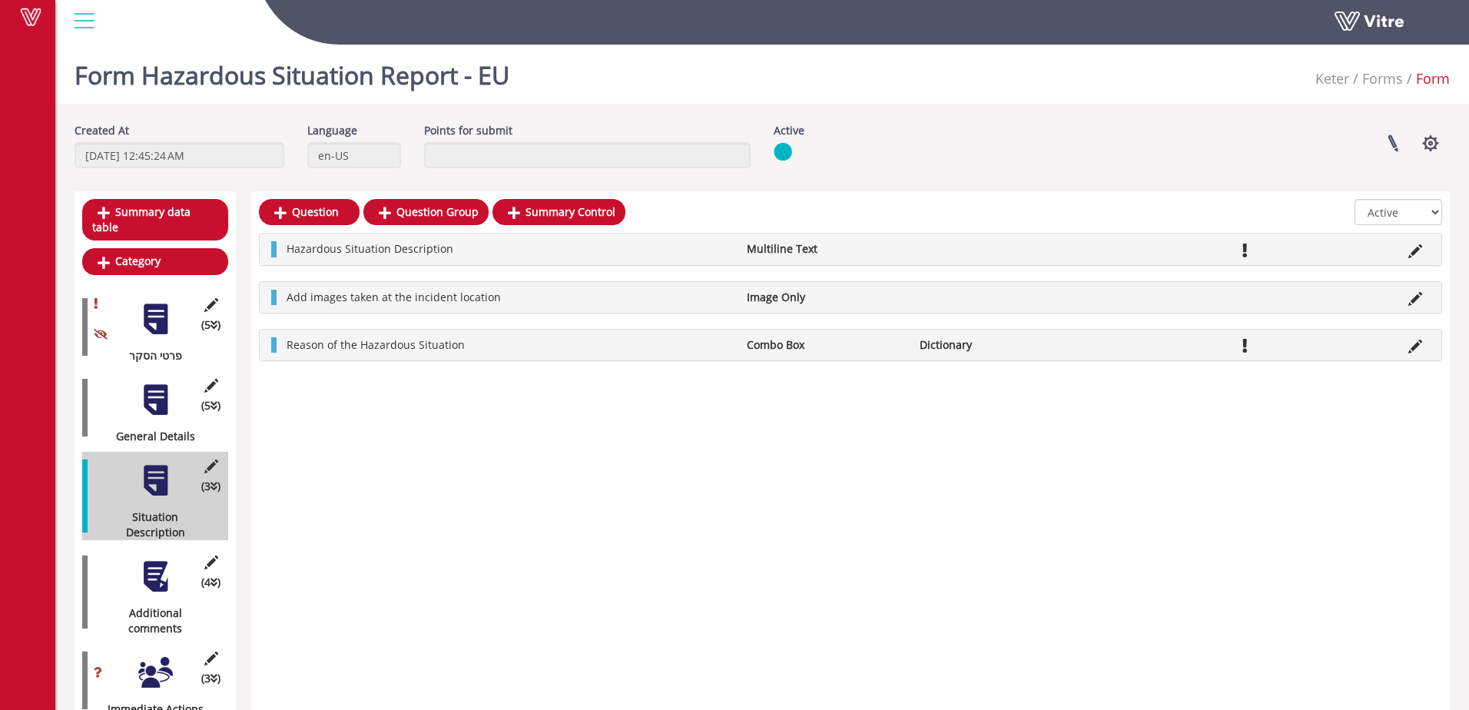
click at [157, 559] on div at bounding box center [155, 576] width 35 height 35
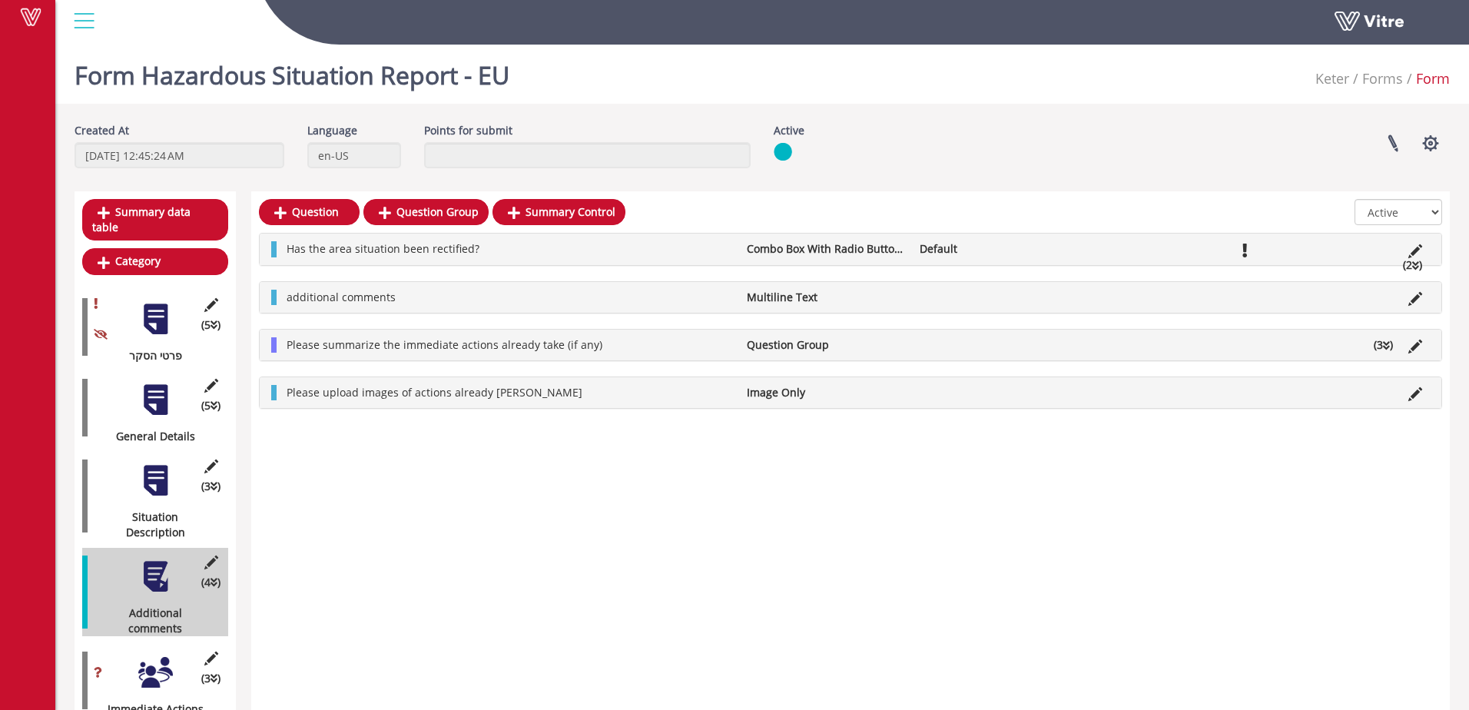
click at [155, 655] on div at bounding box center [155, 672] width 35 height 35
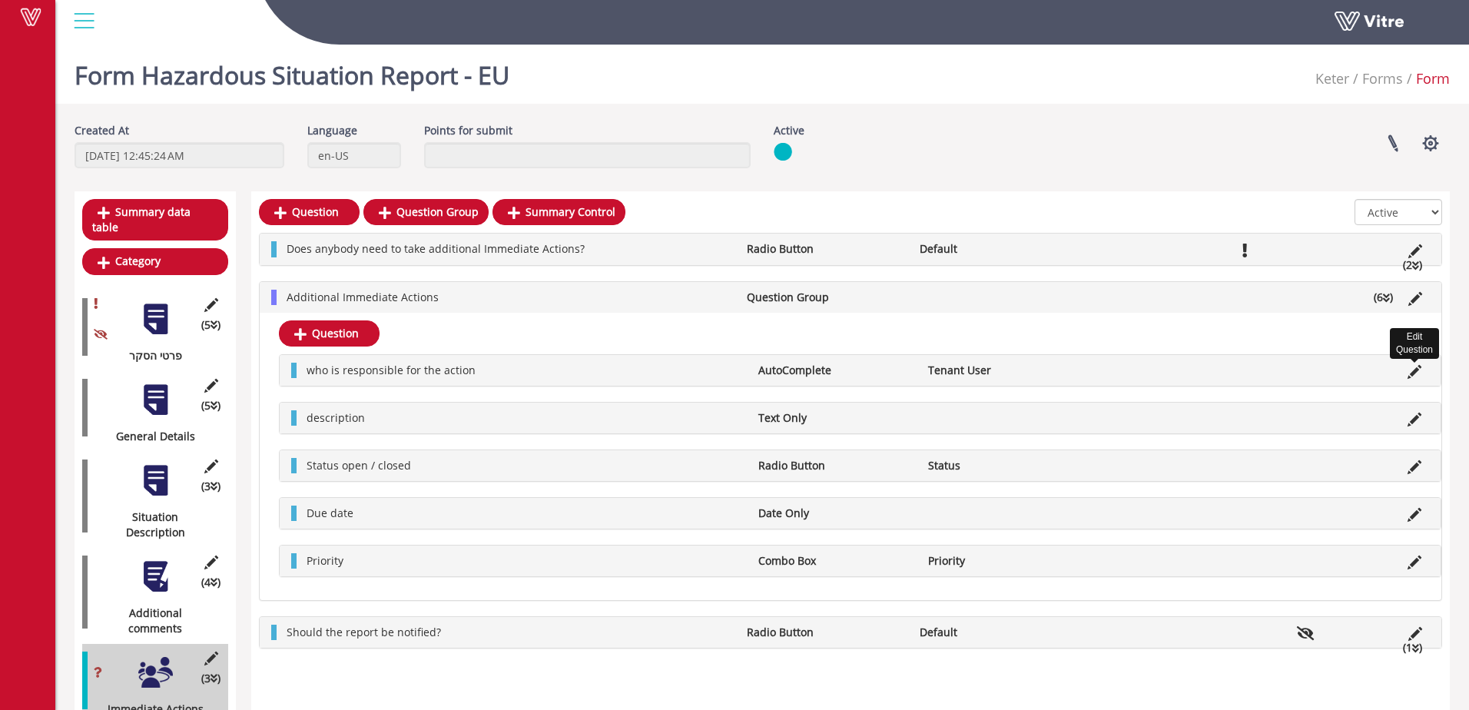
click at [1413, 372] on icon at bounding box center [1415, 372] width 14 height 14
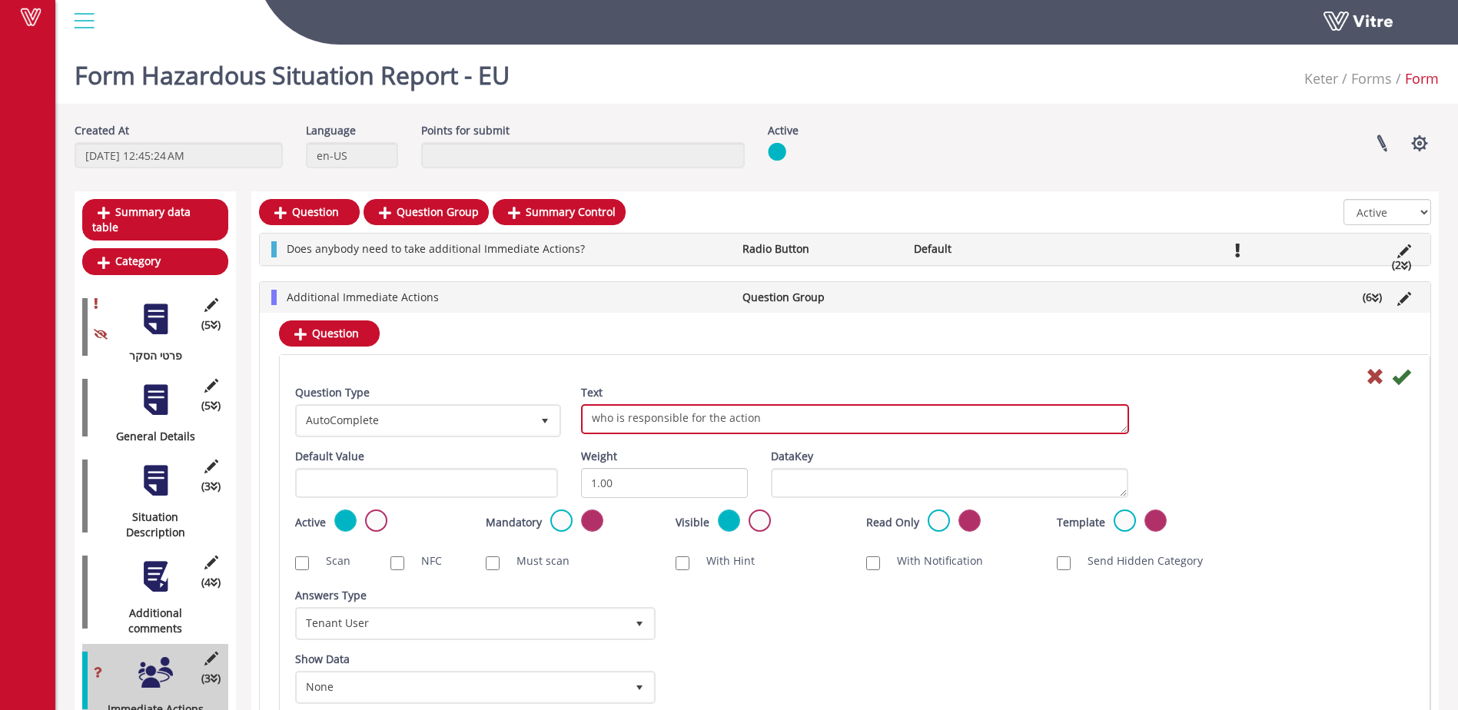
click at [759, 420] on textarea "who is responsible for the action" at bounding box center [855, 419] width 548 height 30
click at [985, 419] on textarea "who is responsible for the action" at bounding box center [855, 419] width 548 height 30
type textarea "who is responsible for the action (select name of person responsible for action)"
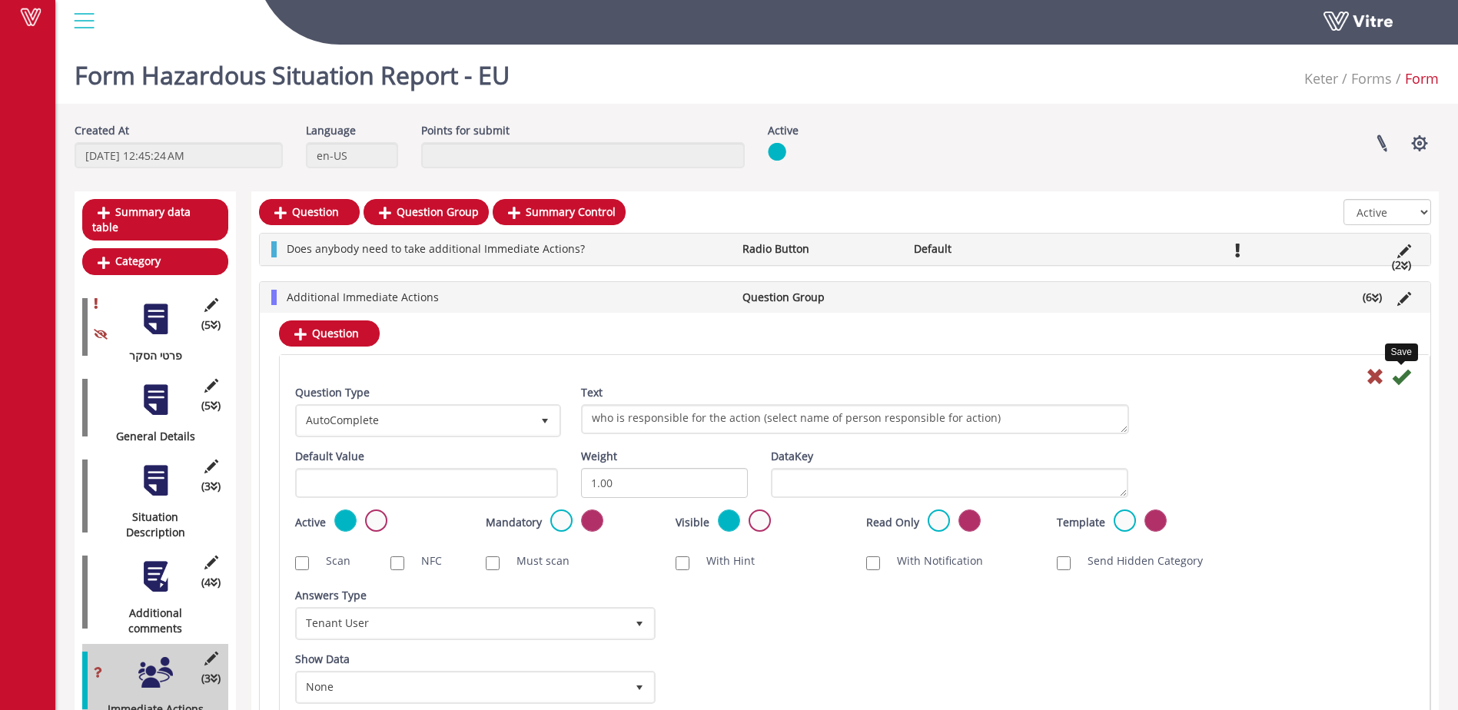
click at [1402, 381] on icon at bounding box center [1400, 376] width 18 height 18
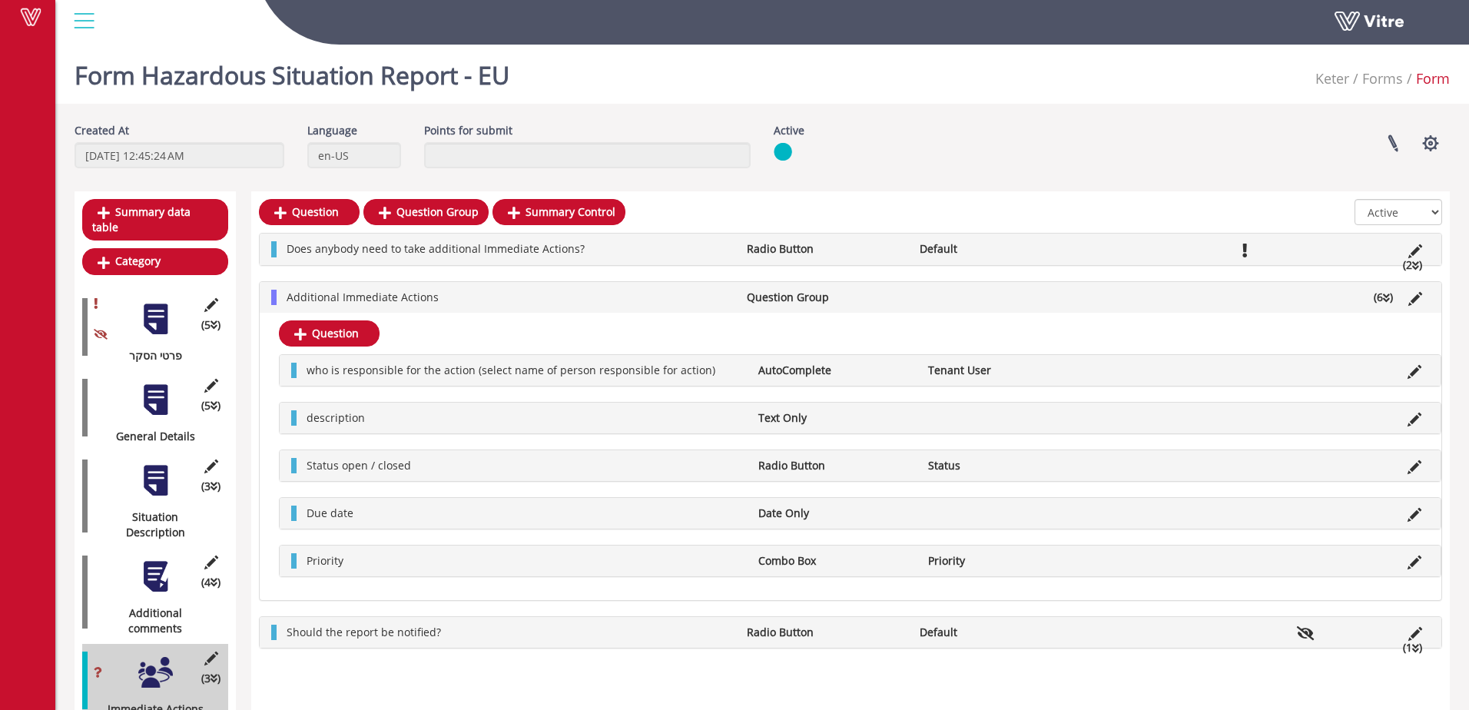
click at [1033, 153] on div "Linked Projects Set Users Manage Templates Clone Form Clone Form Category Addit…" at bounding box center [1170, 143] width 582 height 41
click at [160, 475] on div at bounding box center [155, 480] width 35 height 35
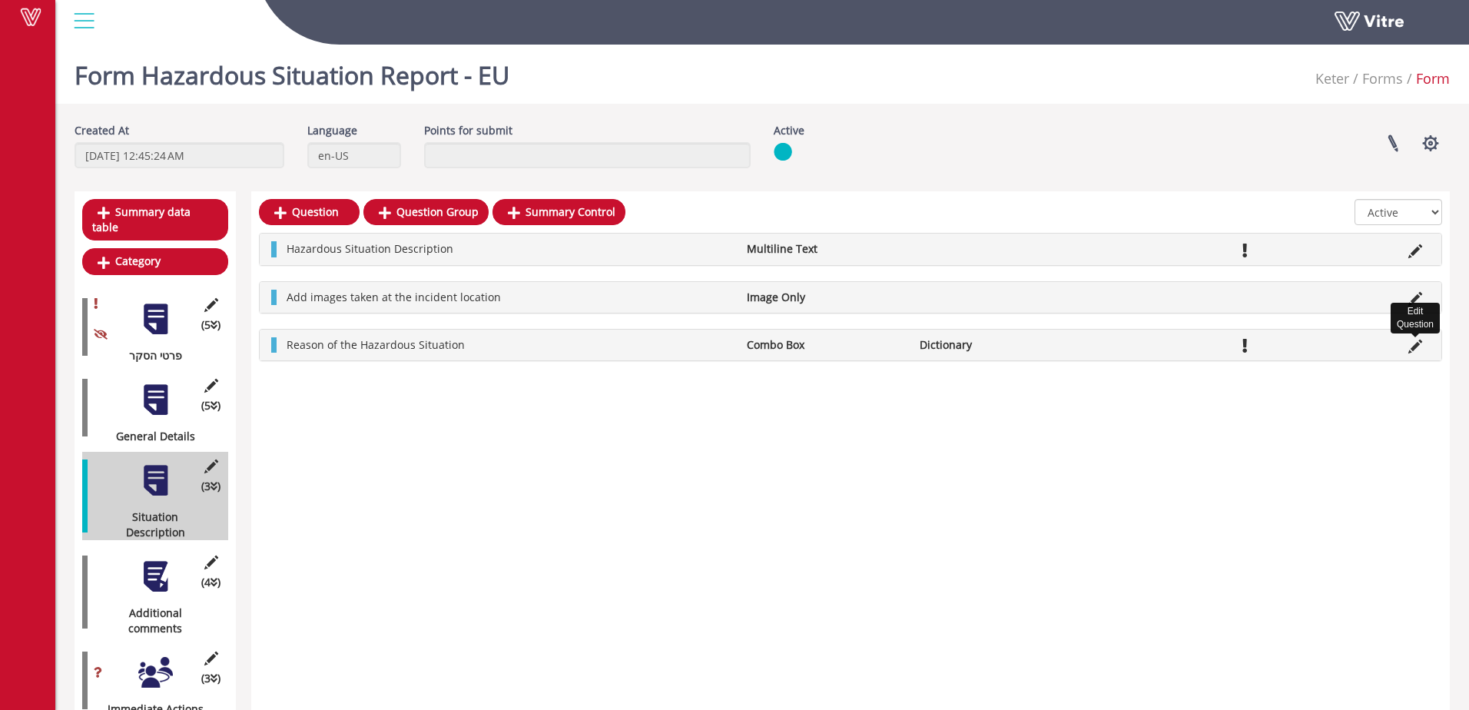
click at [1413, 350] on icon at bounding box center [1415, 347] width 14 height 14
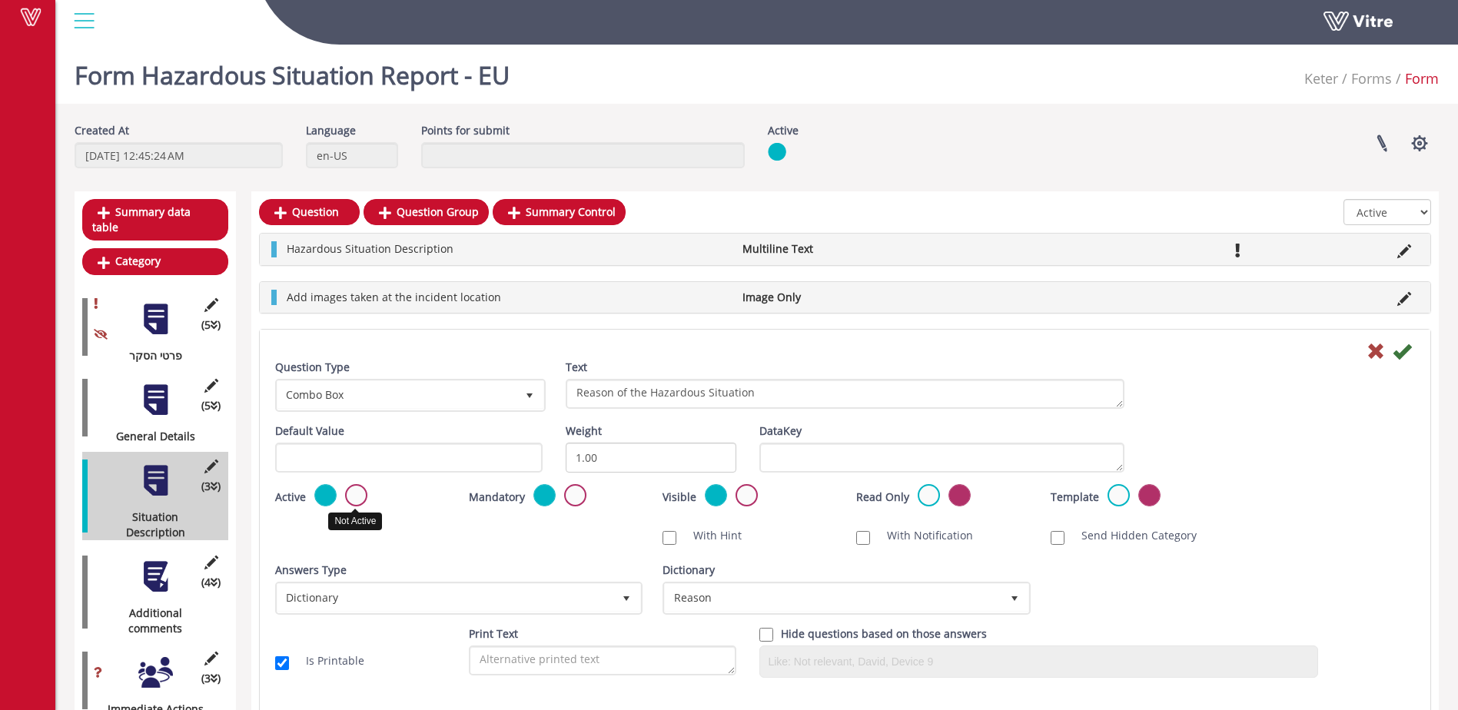
click at [358, 494] on label at bounding box center [356, 495] width 22 height 22
click at [0, 0] on input "radio" at bounding box center [0, 0] width 0 height 0
click at [1401, 354] on icon at bounding box center [1401, 351] width 18 height 18
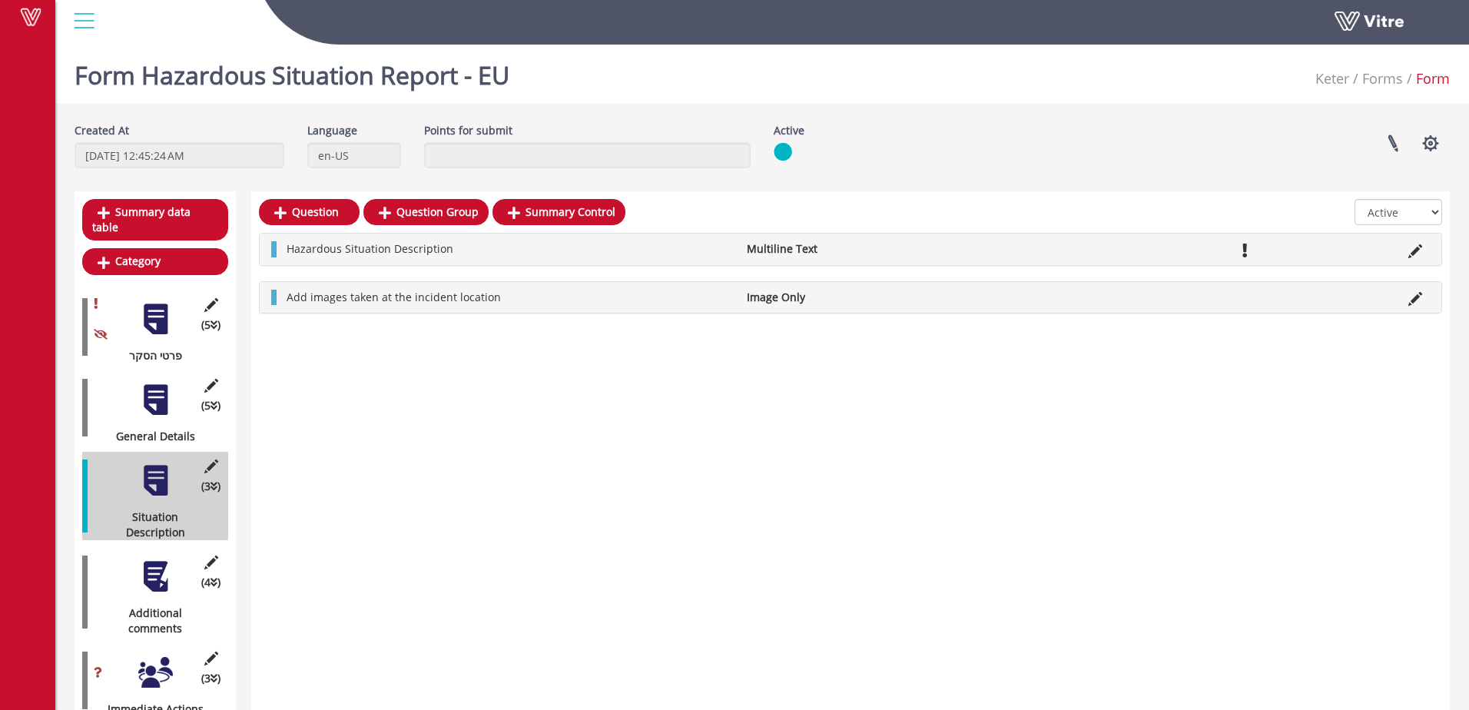
click at [158, 302] on div at bounding box center [155, 319] width 35 height 35
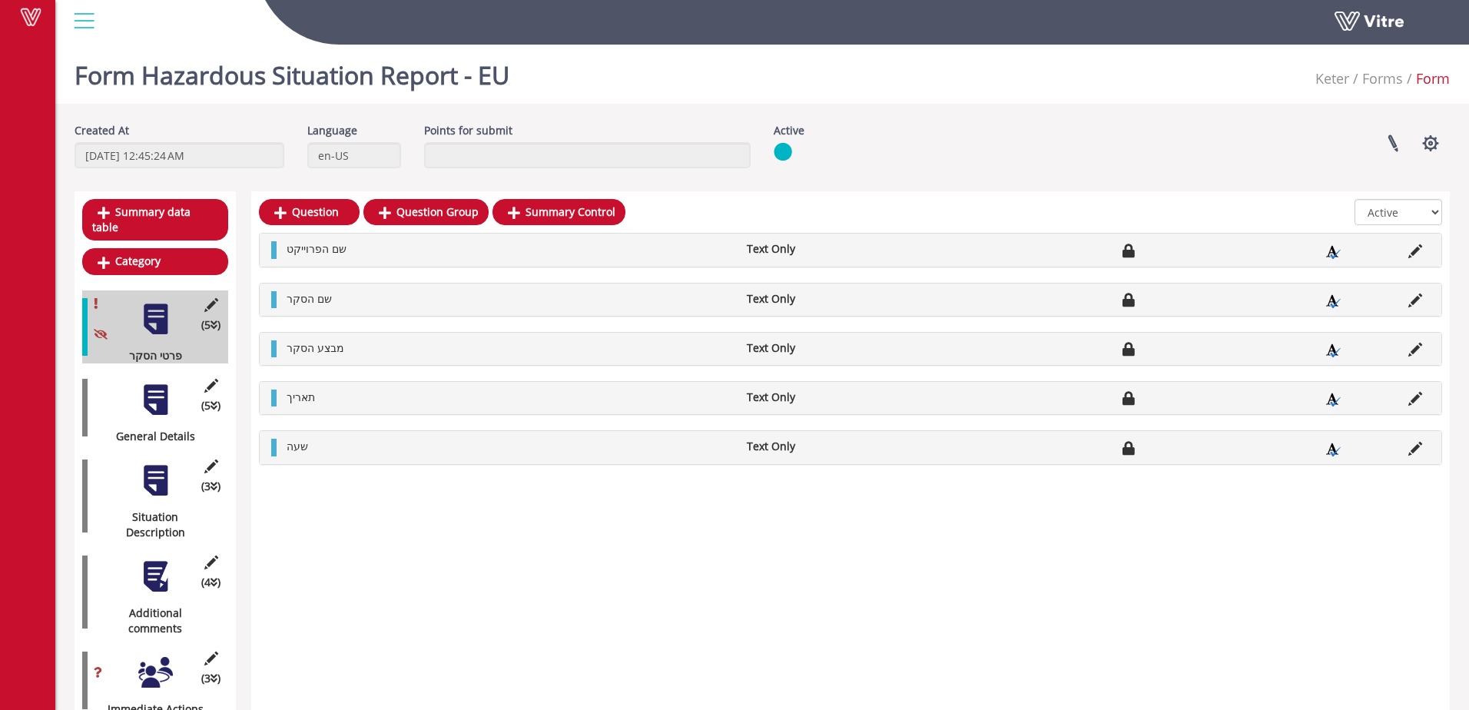
click at [158, 396] on div at bounding box center [155, 400] width 35 height 35
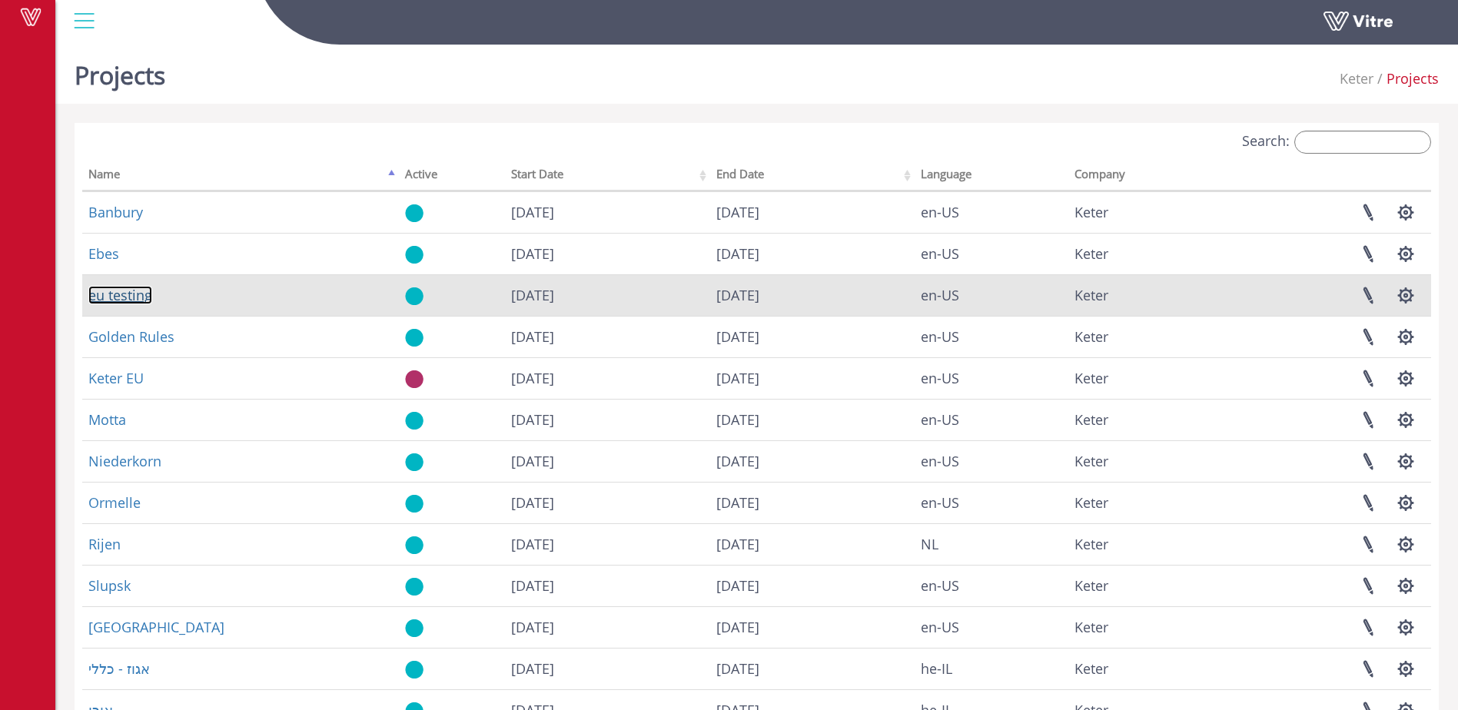
click at [132, 299] on link "eu testing" at bounding box center [120, 295] width 64 height 18
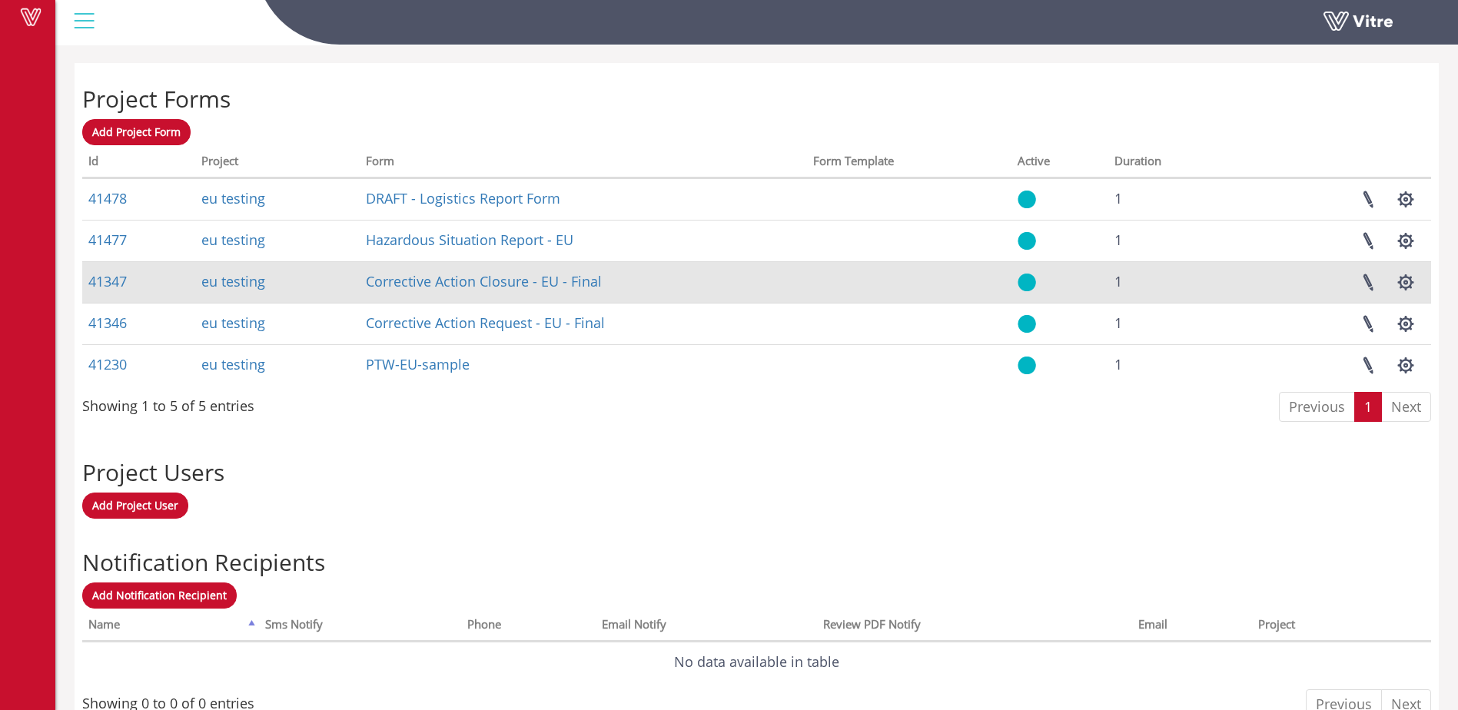
scroll to position [606, 0]
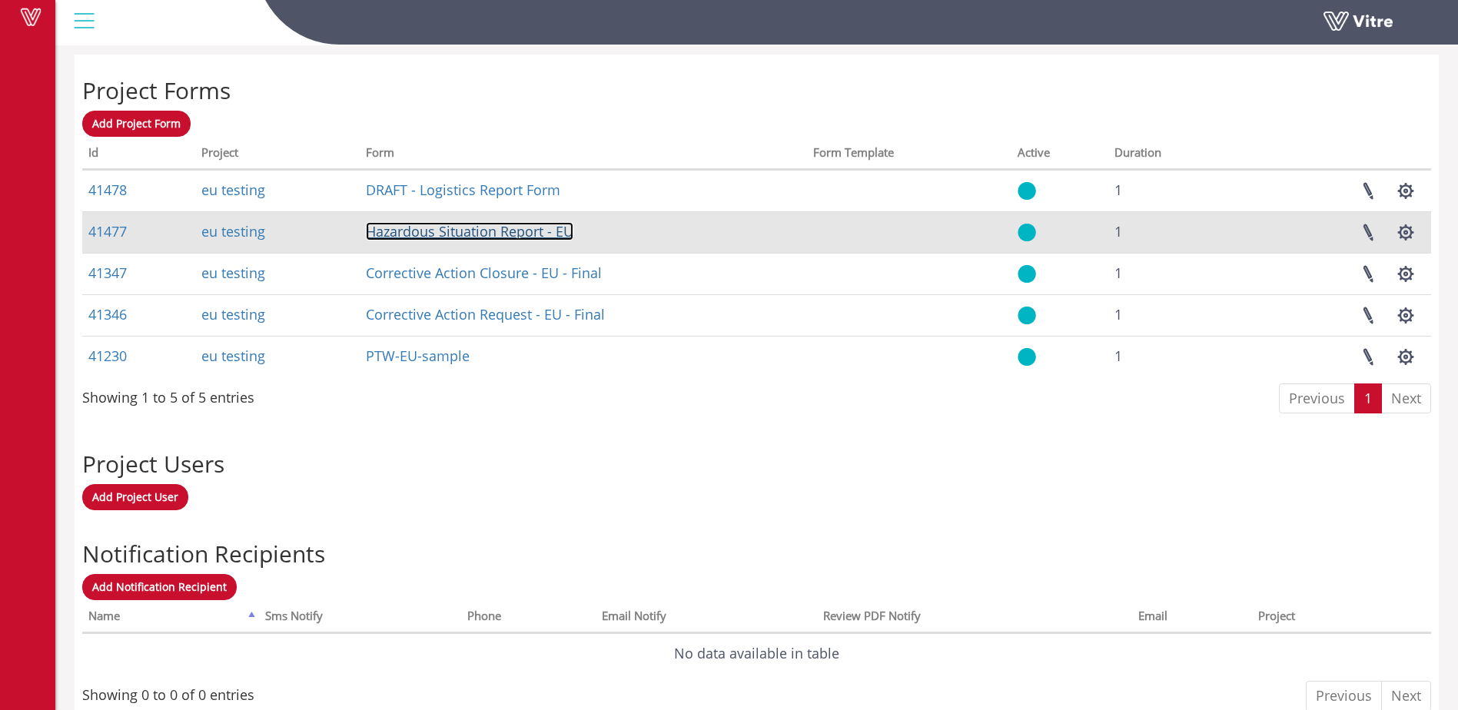
click at [470, 228] on link "Hazardous Situation Report - EU" at bounding box center [469, 231] width 207 height 18
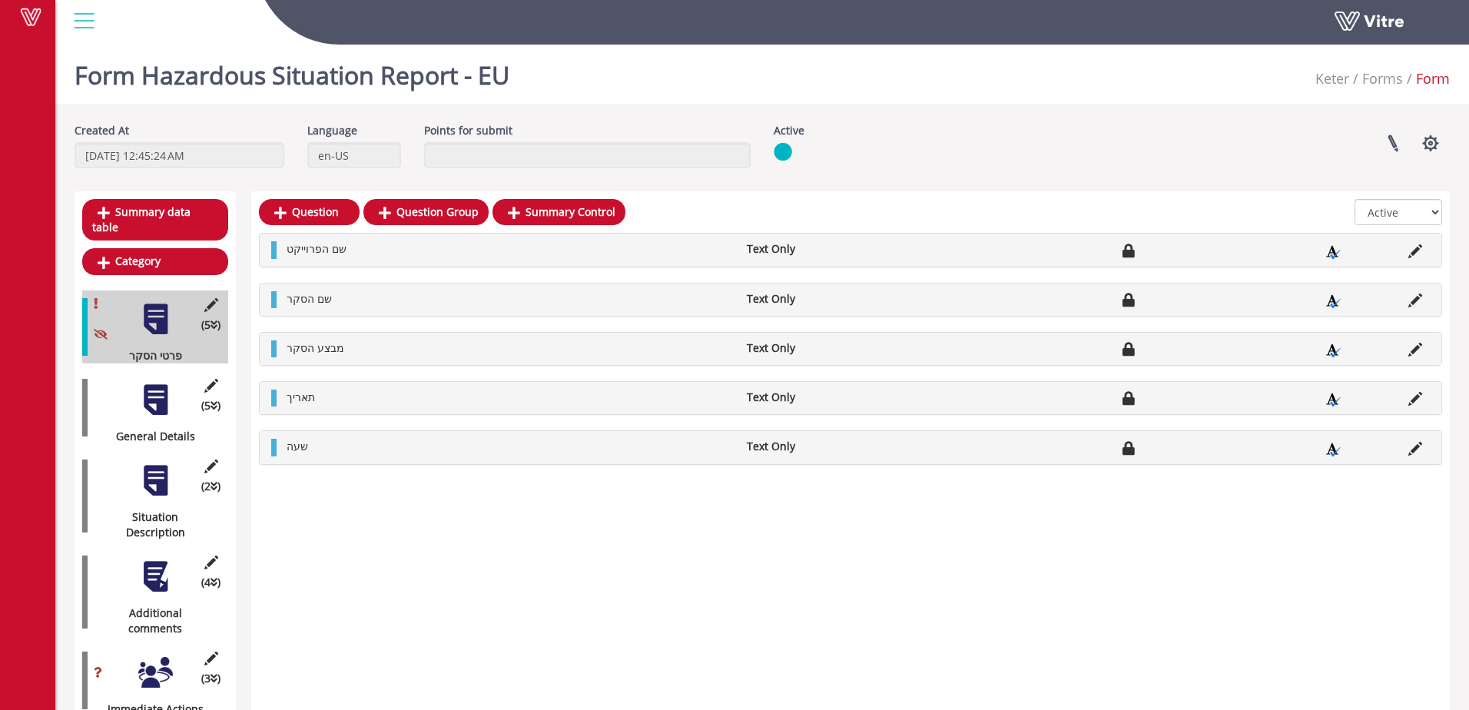
click at [156, 390] on div at bounding box center [155, 400] width 35 height 35
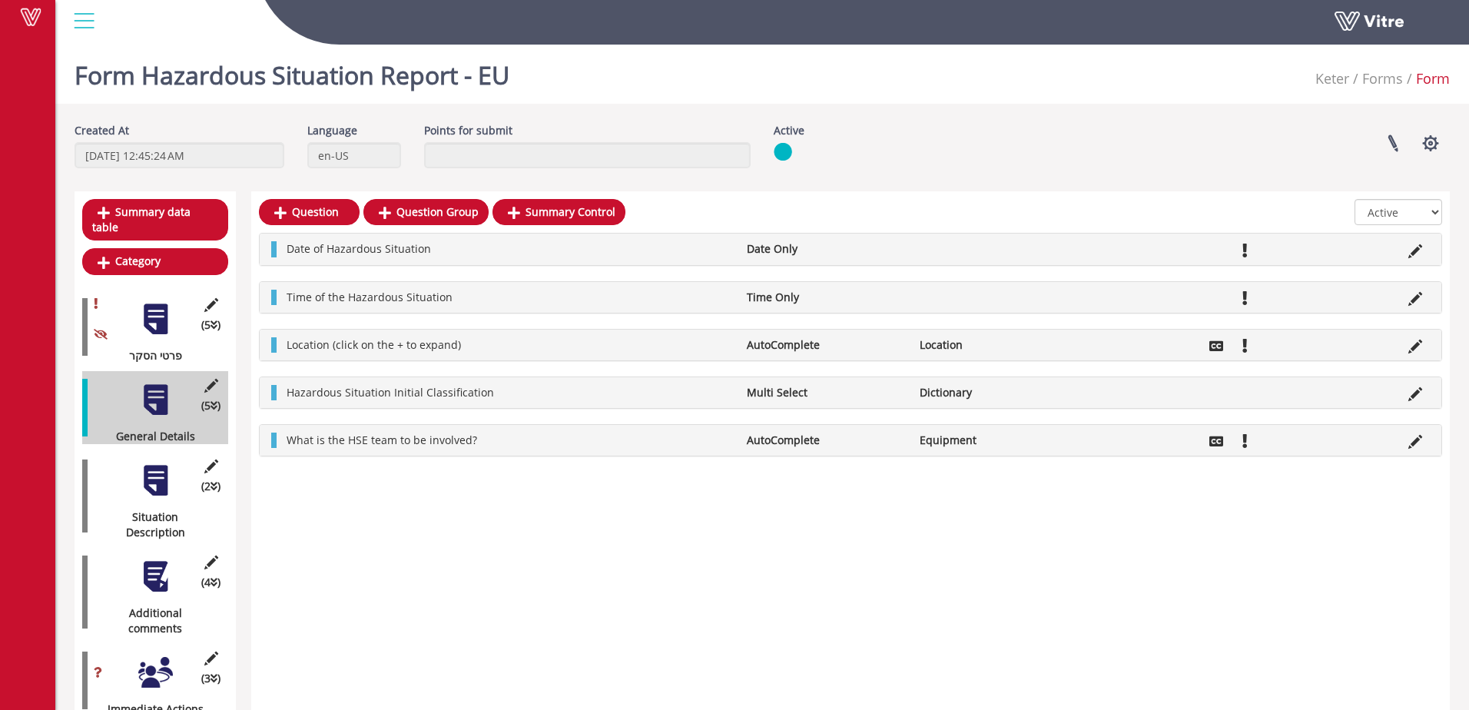
click at [158, 473] on div at bounding box center [155, 480] width 35 height 35
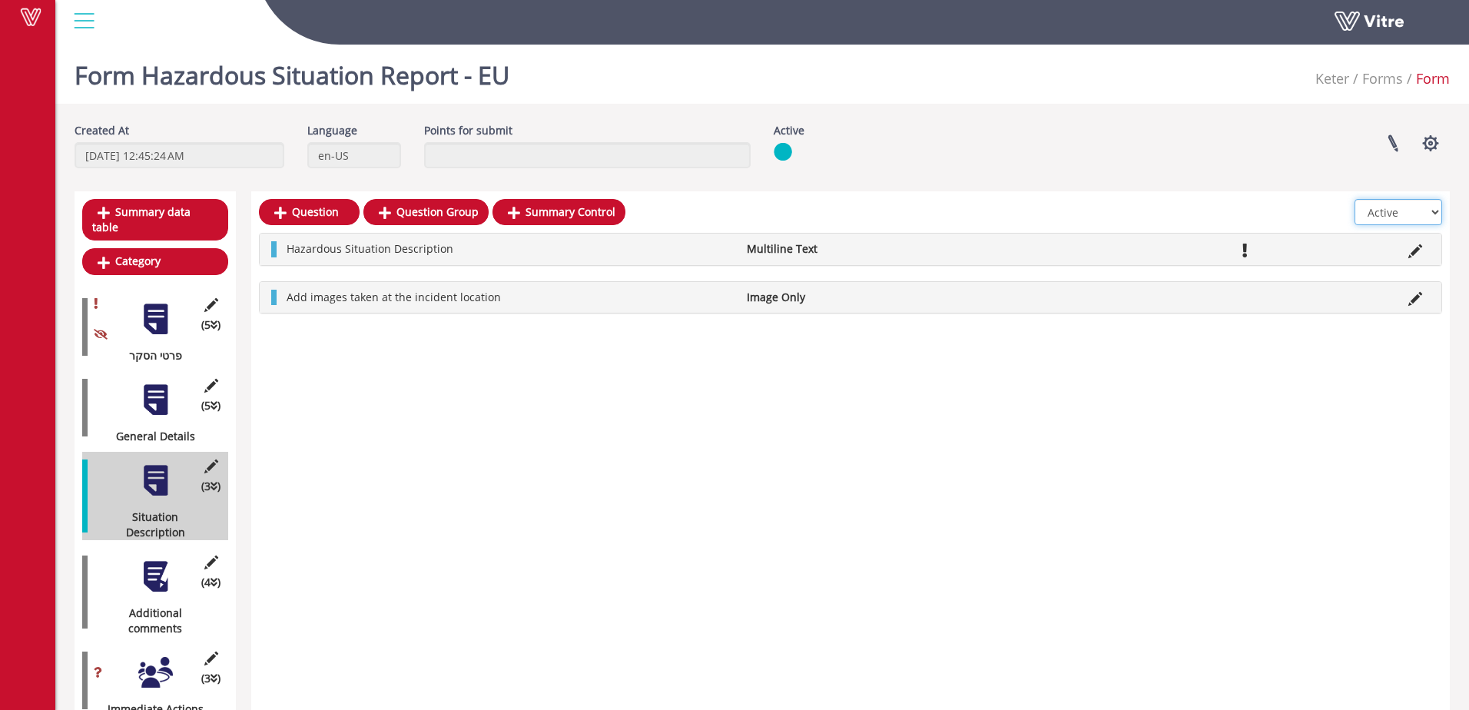
click at [1437, 215] on select "All Active Not Active" at bounding box center [1399, 212] width 88 height 26
select select "0"
click at [1355, 199] on select "All Active Not Active" at bounding box center [1399, 212] width 88 height 26
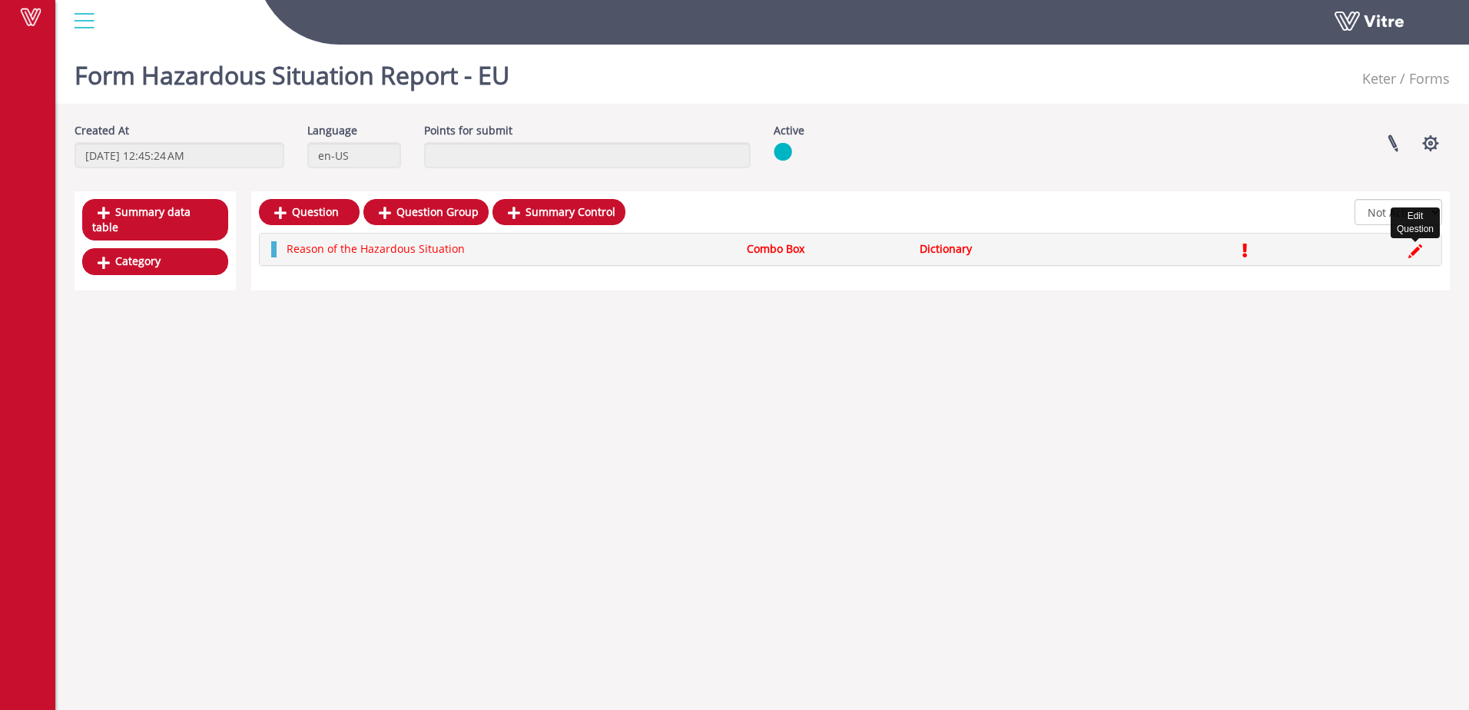
click at [1418, 254] on icon at bounding box center [1415, 251] width 14 height 14
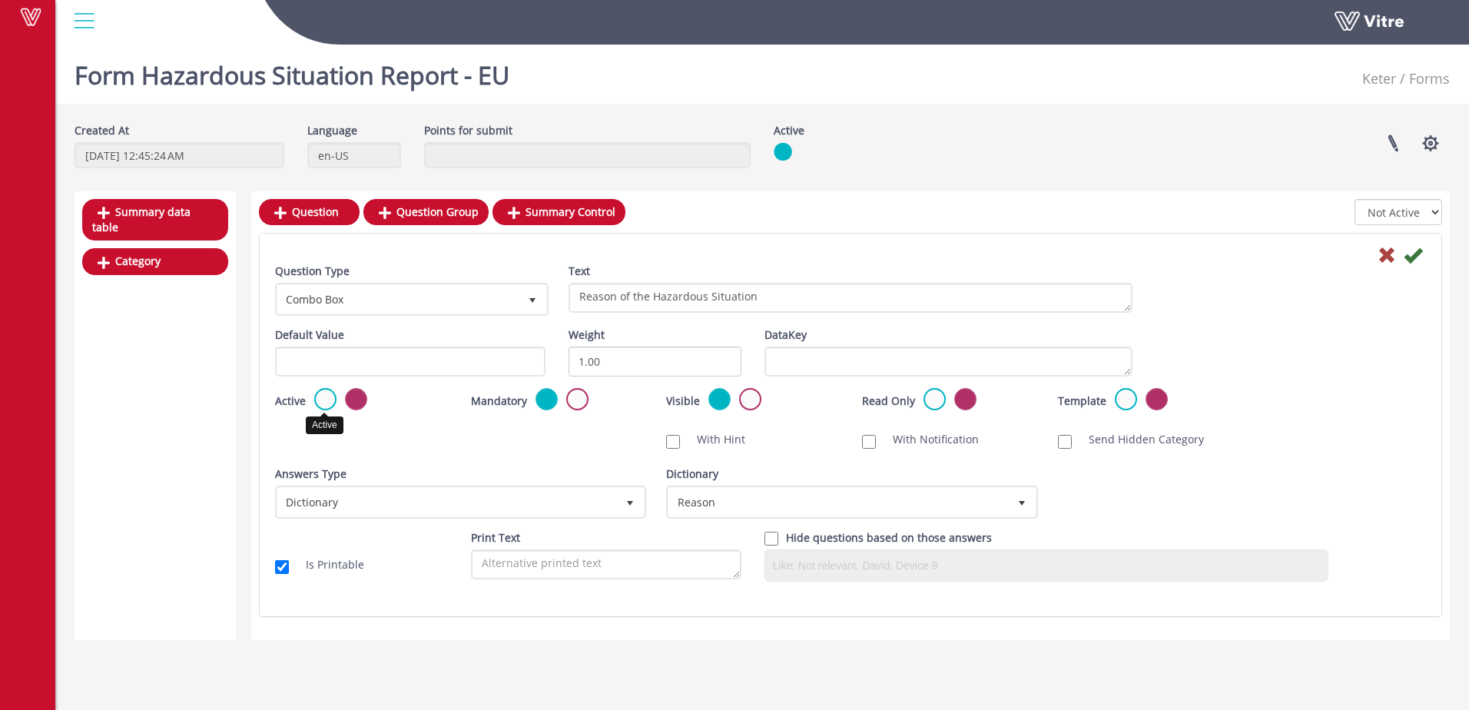
click at [327, 399] on label at bounding box center [325, 399] width 22 height 22
click at [0, 0] on input "radio" at bounding box center [0, 0] width 0 height 0
click at [1410, 255] on icon at bounding box center [1413, 255] width 18 height 18
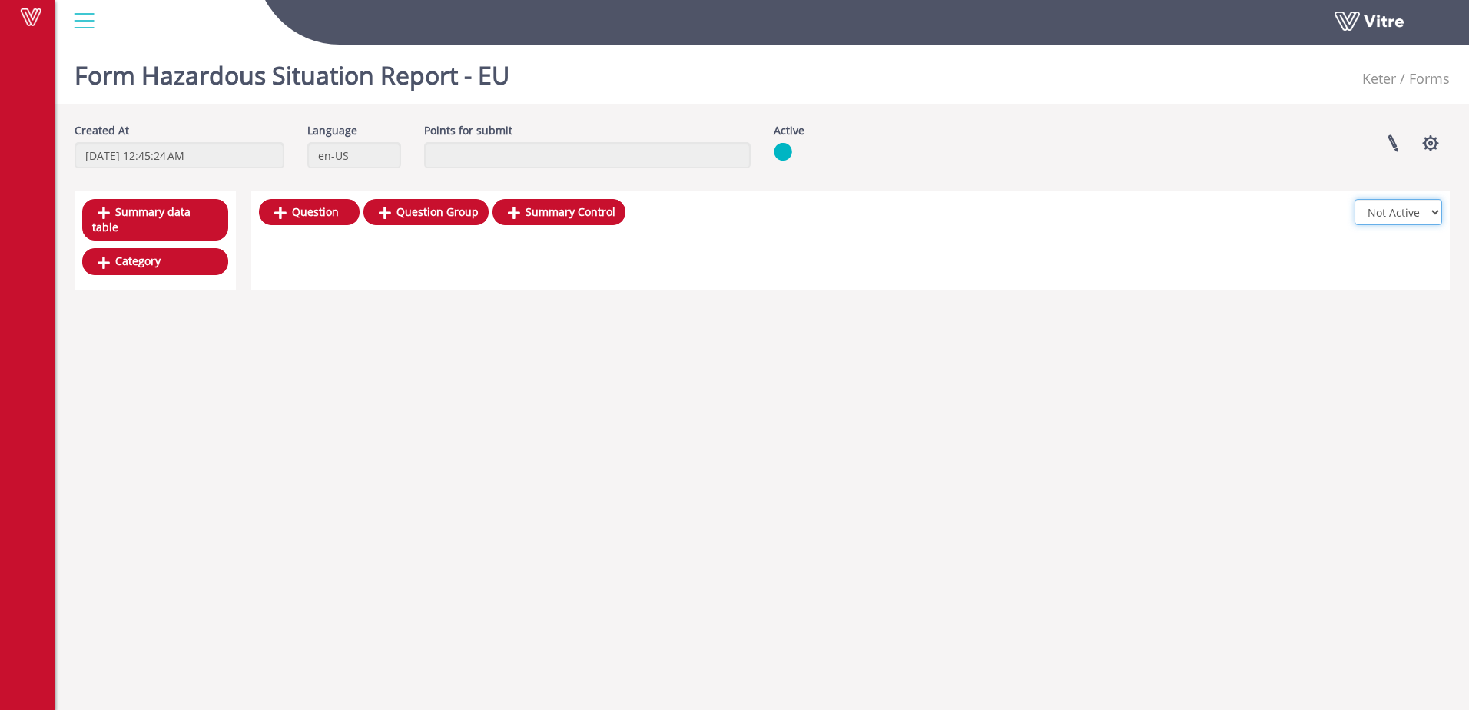
click at [1380, 216] on select "All Active Not Active" at bounding box center [1399, 212] width 88 height 26
select select "2"
click at [1355, 199] on select "All Active Not Active" at bounding box center [1399, 212] width 88 height 26
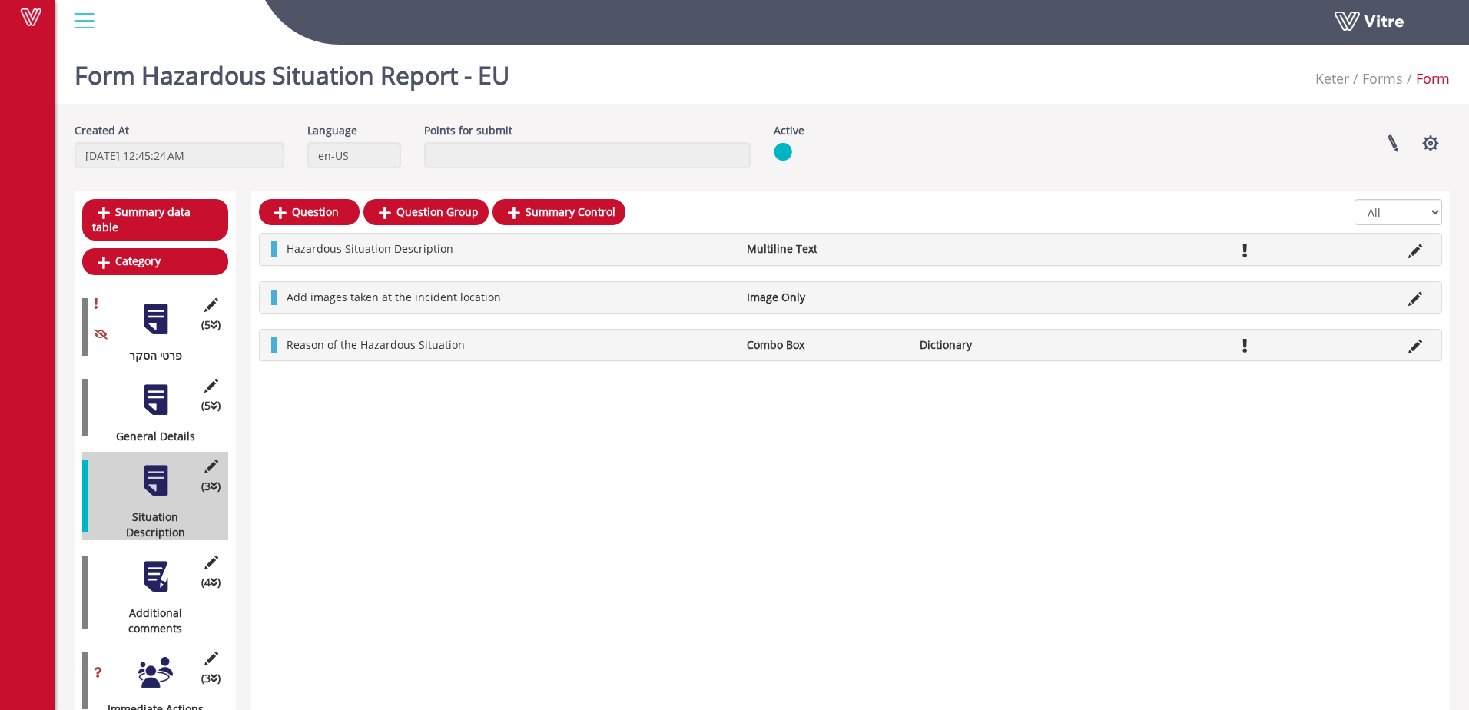
click at [499, 425] on div "Question Question Group Summary Control All Active Not Active Hazardous Situati…" at bounding box center [850, 461] width 1199 height 541
